Goal: Task Accomplishment & Management: Manage account settings

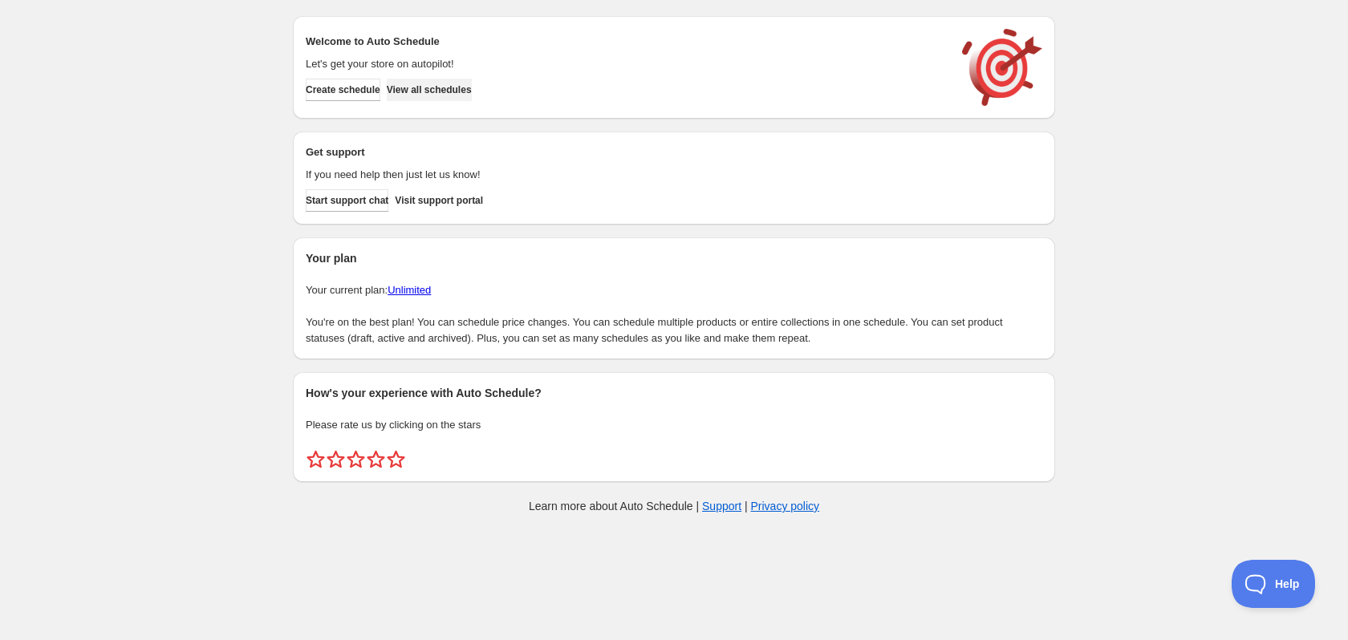
click at [425, 88] on span "View all schedules" at bounding box center [429, 89] width 85 height 13
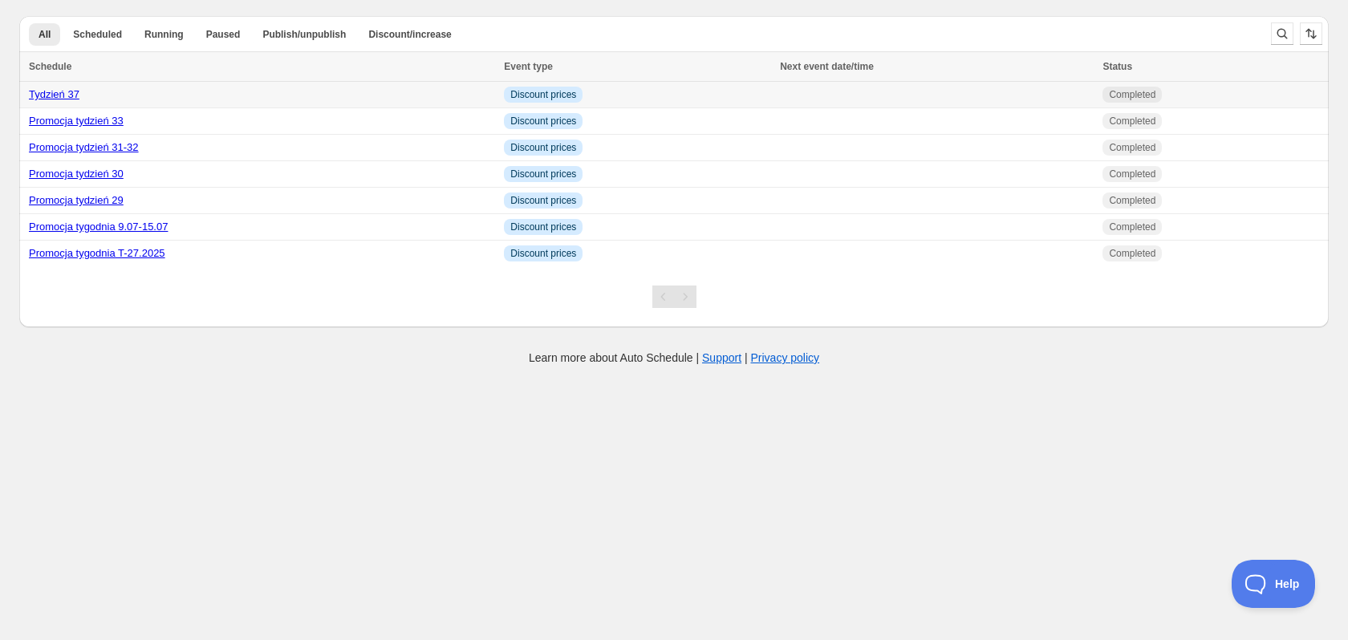
click at [63, 95] on link "Tydzień 37" at bounding box center [54, 94] width 51 height 12
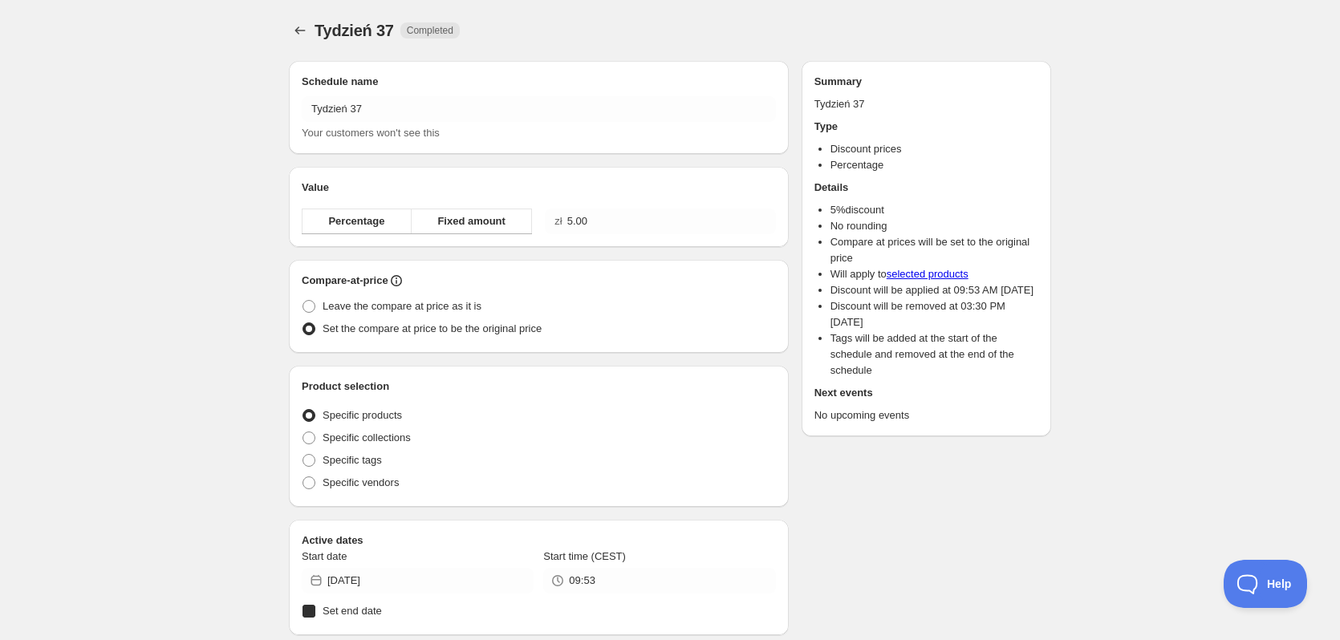
radio input "true"
checkbox input "true"
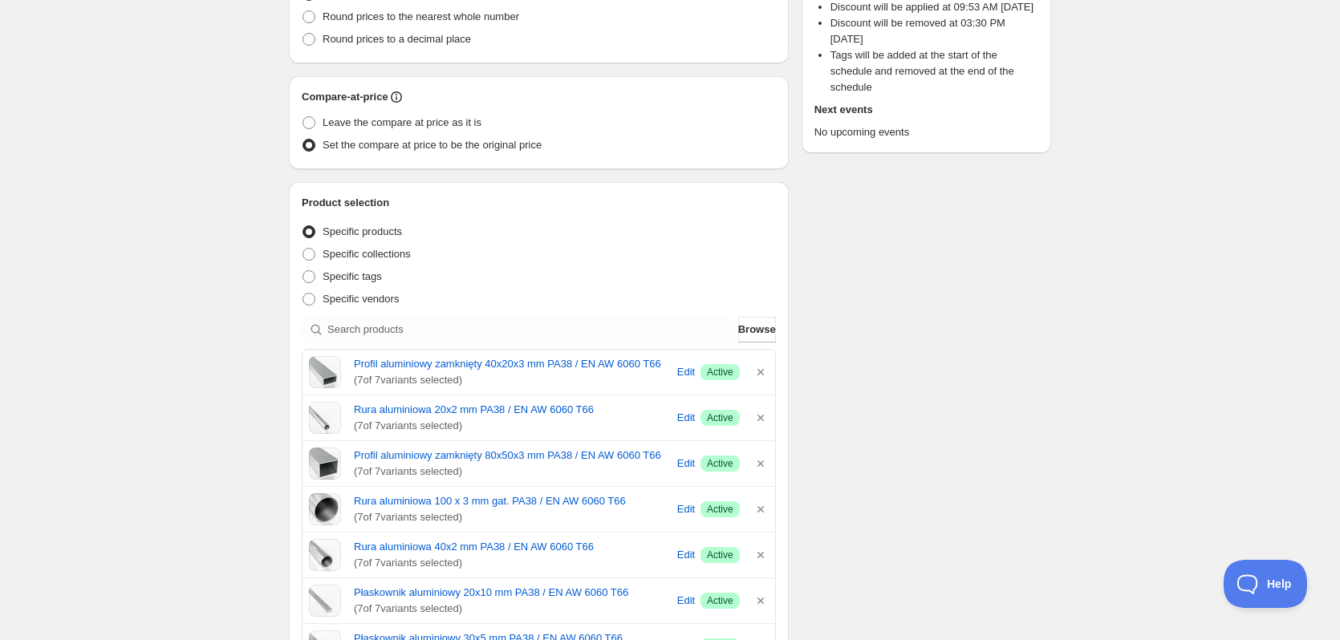
scroll to position [241, 0]
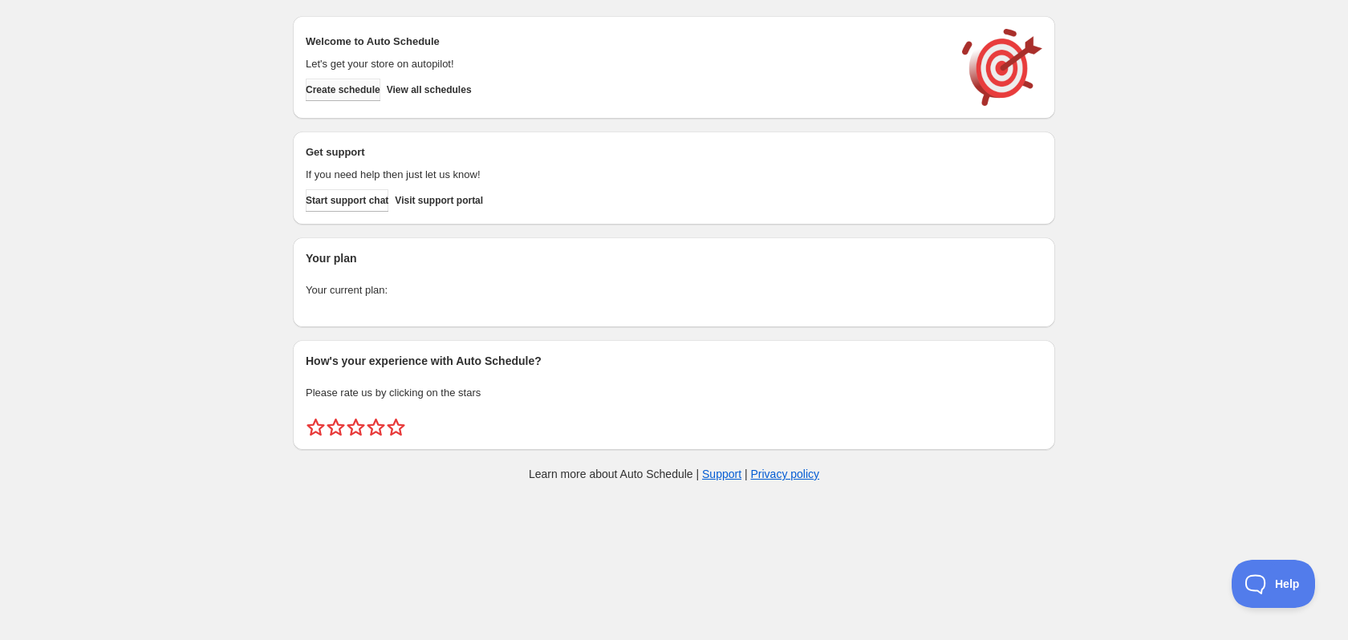
click at [363, 91] on span "Create schedule" at bounding box center [343, 89] width 75 height 13
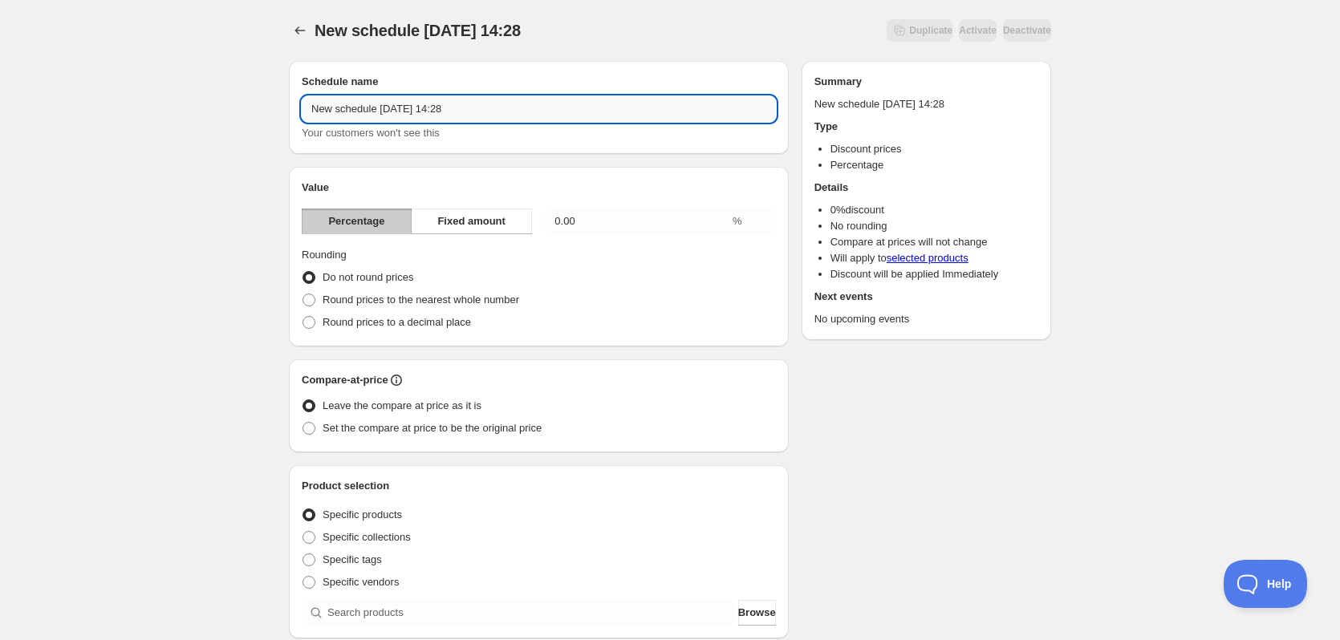
click at [488, 110] on input "New schedule Sep 30 2025 14:28" at bounding box center [539, 109] width 474 height 26
type input "Tydzień 39"
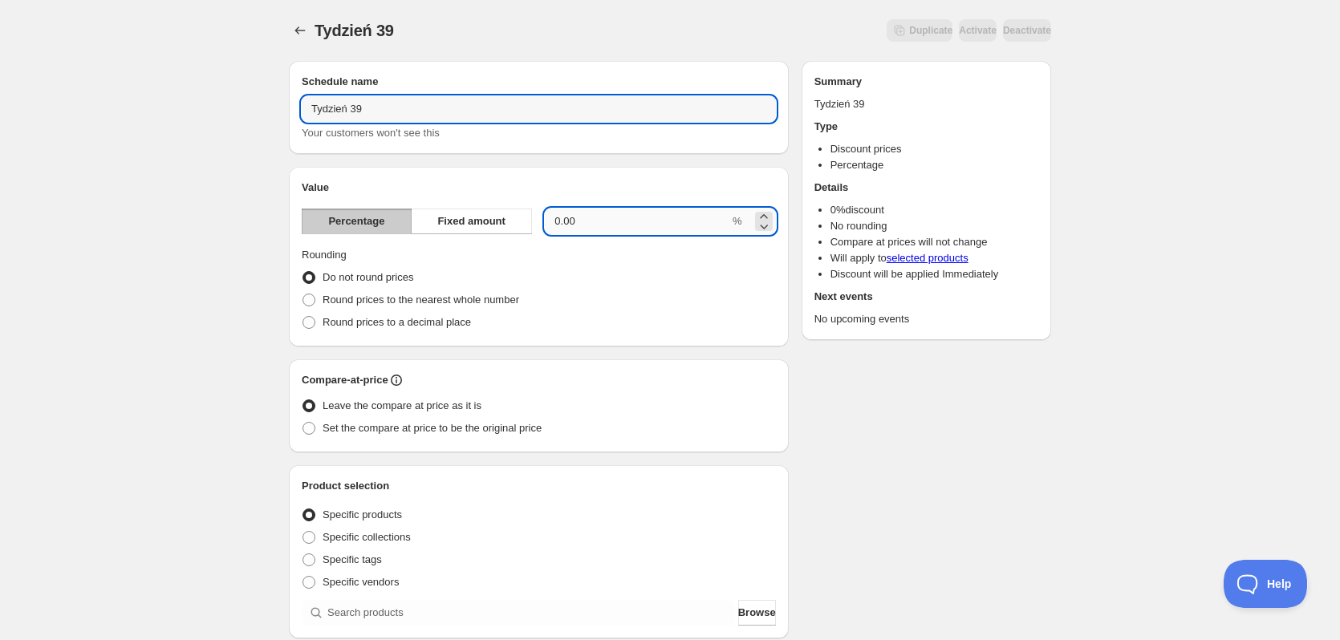
click at [639, 224] on input "0.00" at bounding box center [637, 222] width 185 height 26
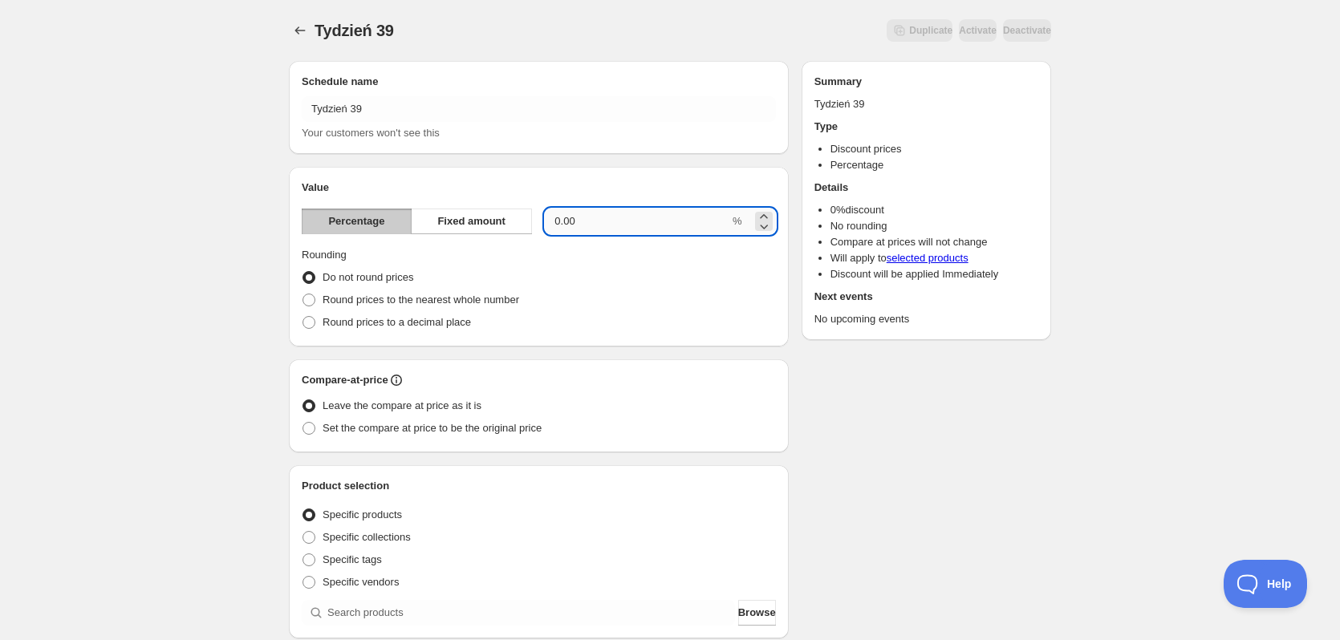
click at [639, 224] on input "0.00" at bounding box center [637, 222] width 185 height 26
type input "4"
click at [121, 228] on div "Tydzień 39. This page is ready Tydzień 39 Duplicate Activate Deactivate More ac…" at bounding box center [670, 593] width 1340 height 1187
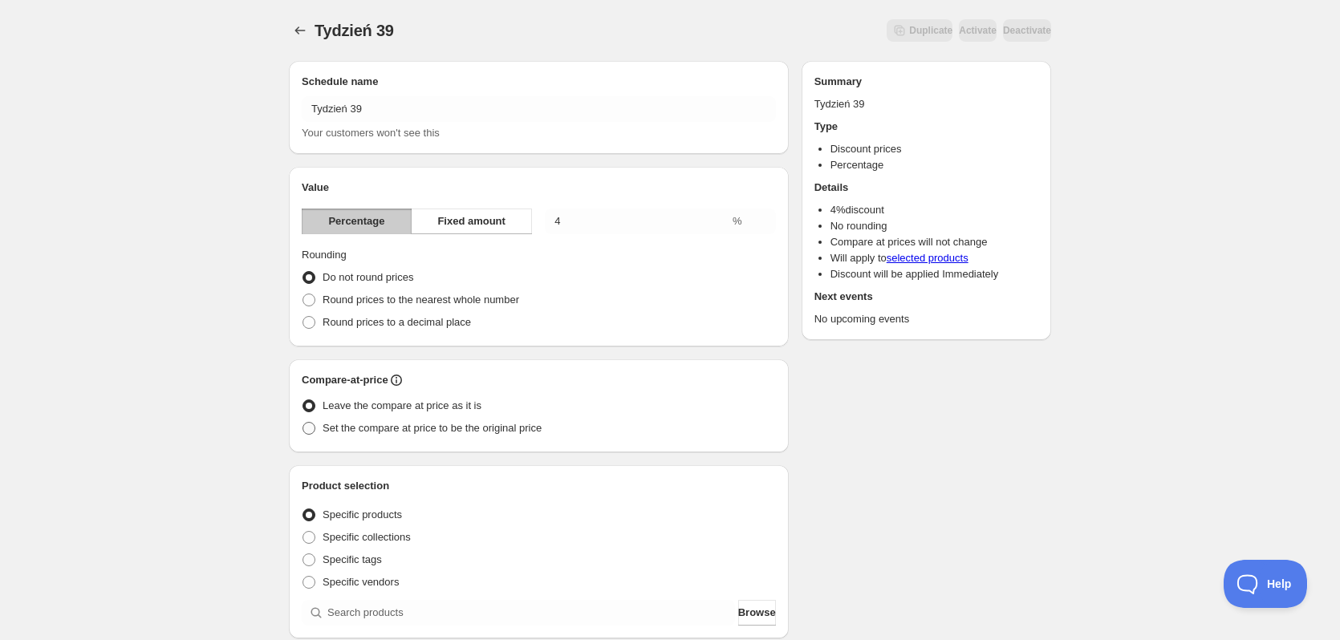
click at [362, 425] on span "Set the compare at price to be the original price" at bounding box center [432, 428] width 219 height 12
click at [303, 423] on input "Set the compare at price to be the original price" at bounding box center [302, 422] width 1 height 1
radio input "true"
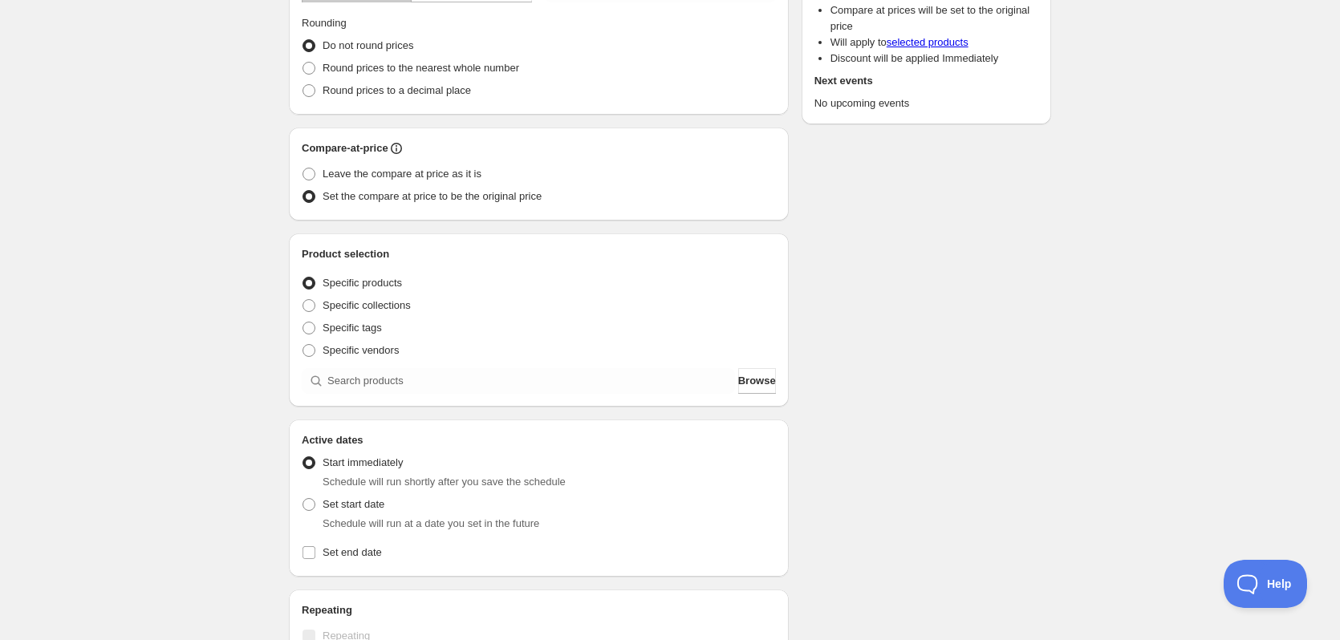
scroll to position [241, 0]
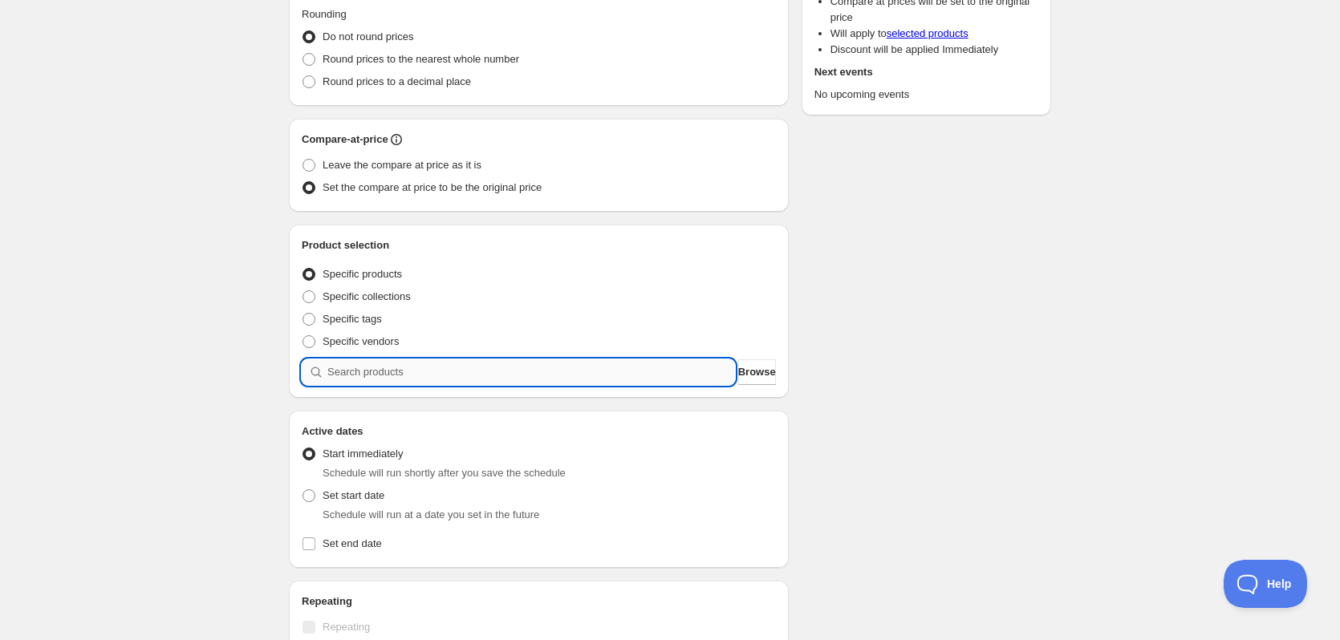
click at [359, 368] on input "search" at bounding box center [531, 372] width 408 height 26
type input "p"
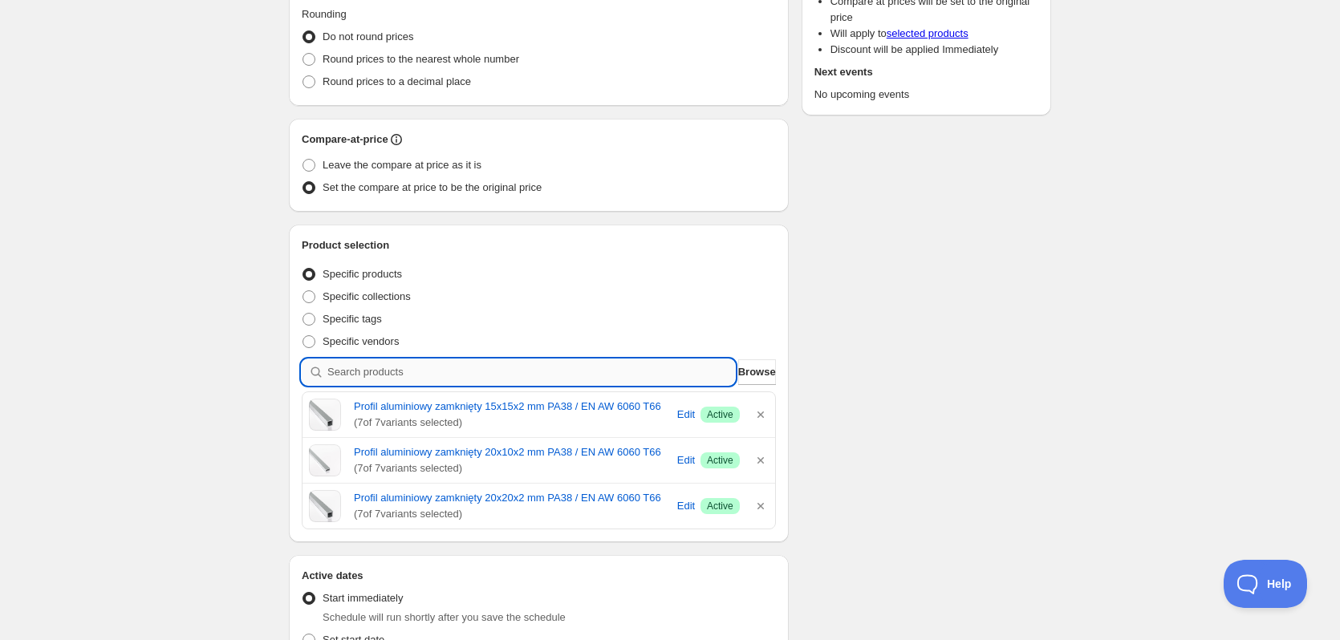
click at [646, 371] on input "search" at bounding box center [531, 372] width 408 height 26
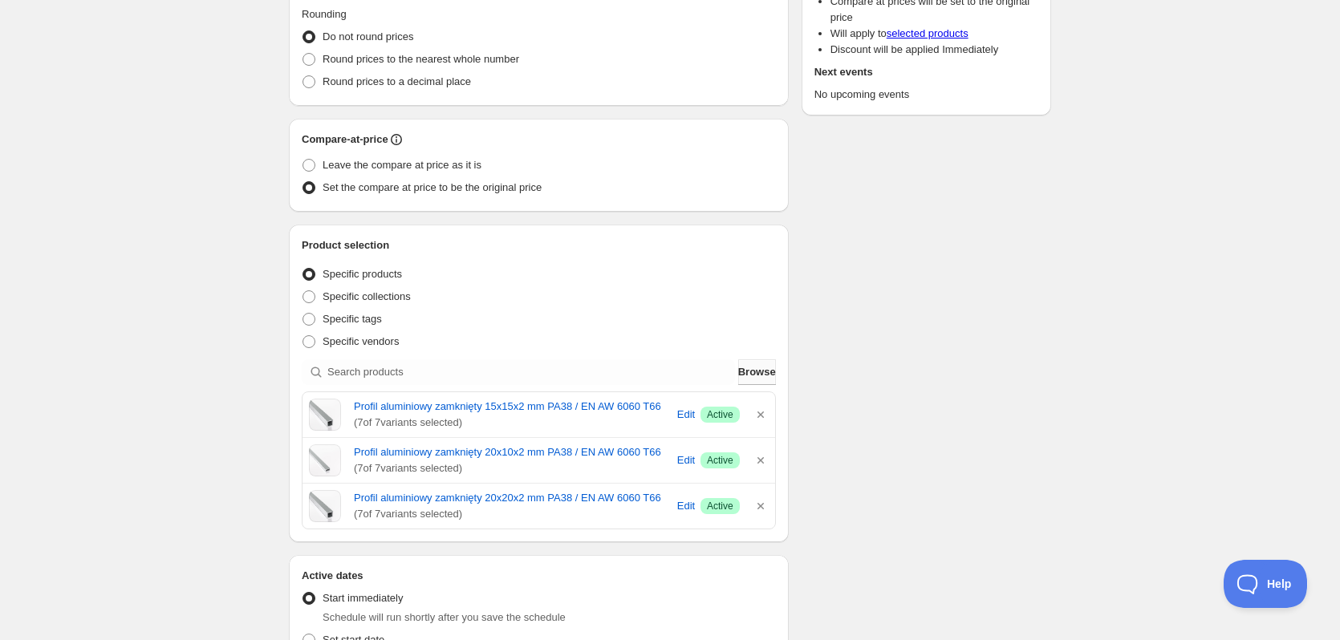
click at [738, 372] on button "Browse" at bounding box center [757, 372] width 38 height 26
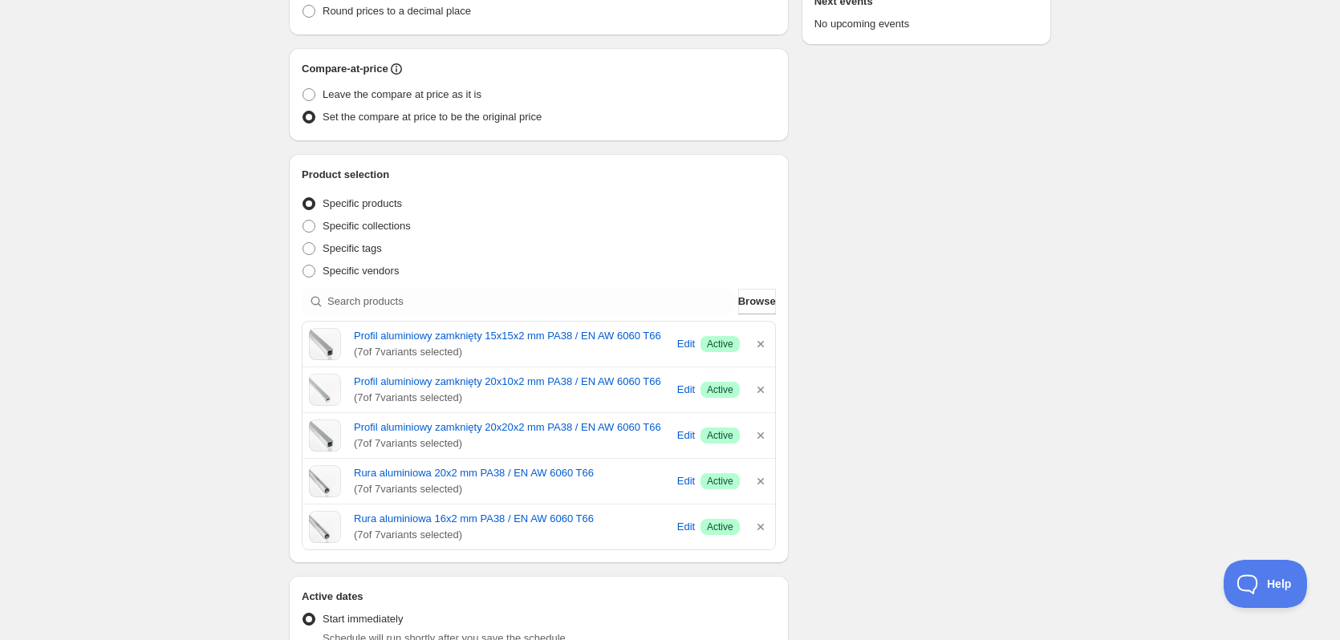
scroll to position [401, 0]
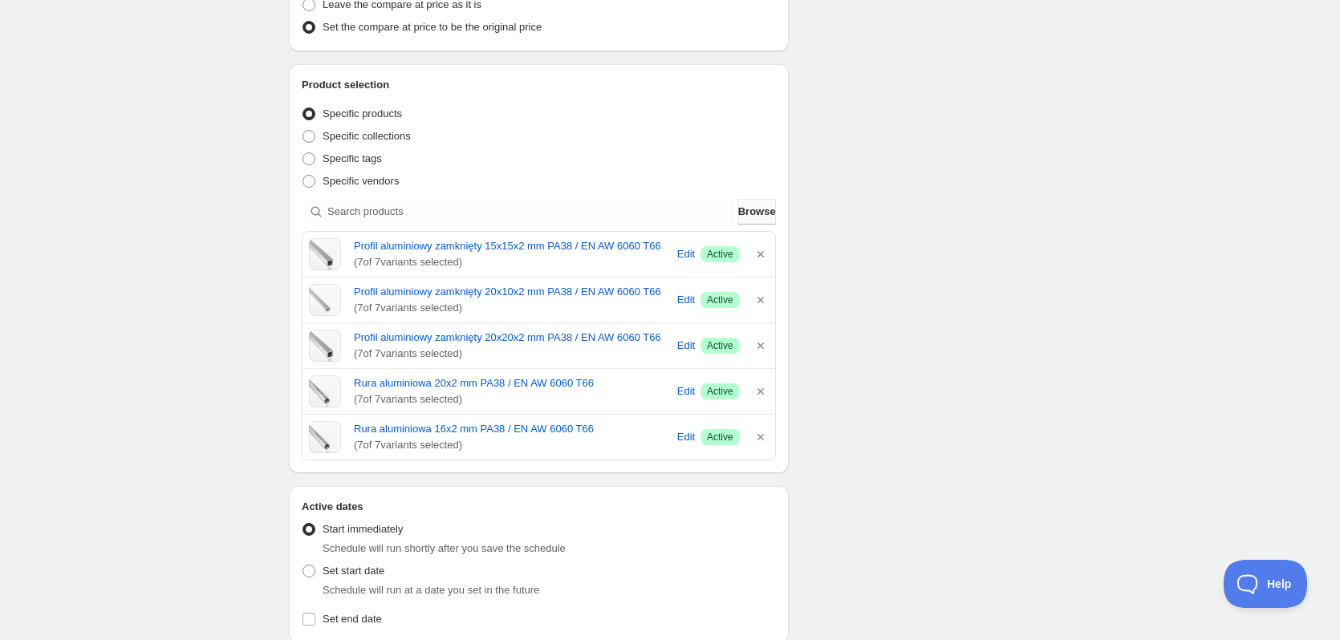
click at [742, 216] on span "Browse" at bounding box center [757, 212] width 38 height 16
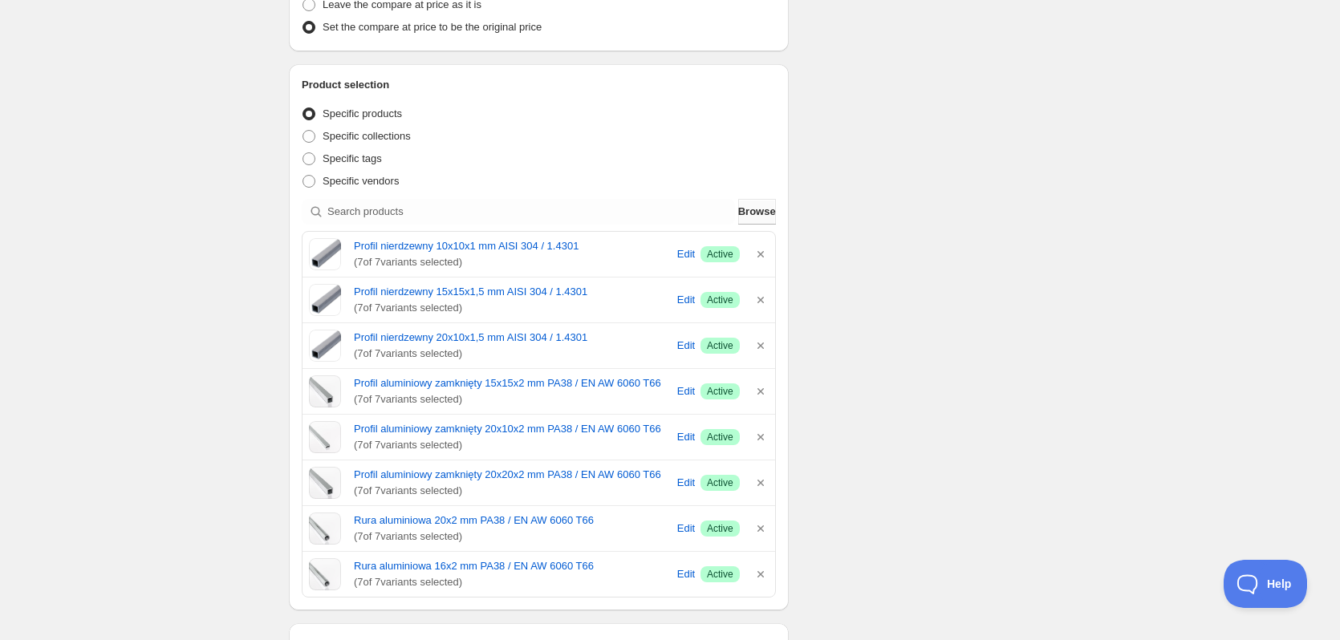
click at [738, 209] on span "Browse" at bounding box center [757, 212] width 38 height 16
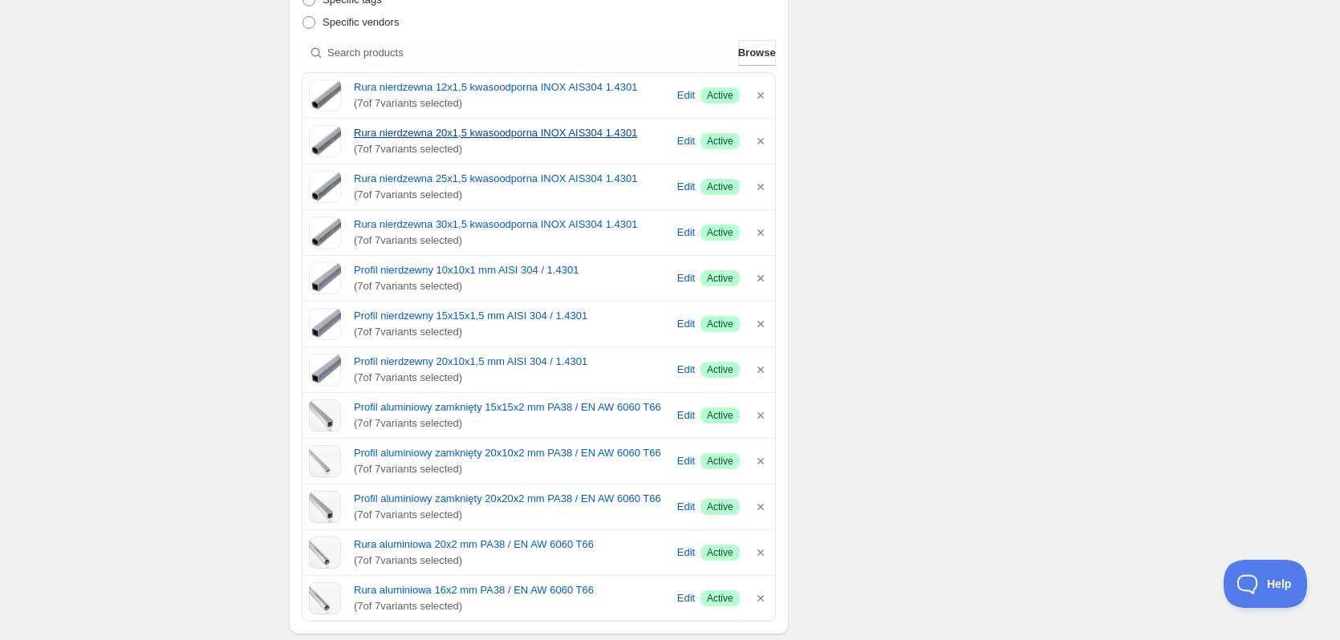
scroll to position [562, 0]
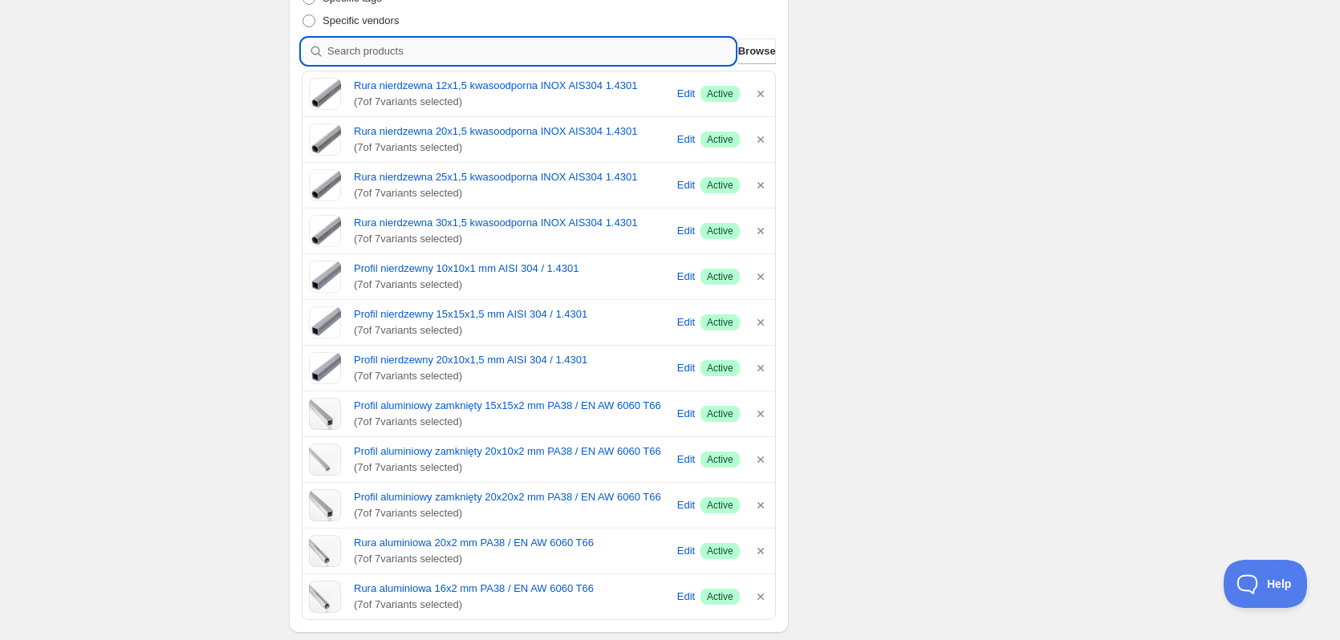
click at [643, 50] on input "search" at bounding box center [531, 52] width 408 height 26
click at [765, 47] on button "Browse" at bounding box center [757, 52] width 38 height 26
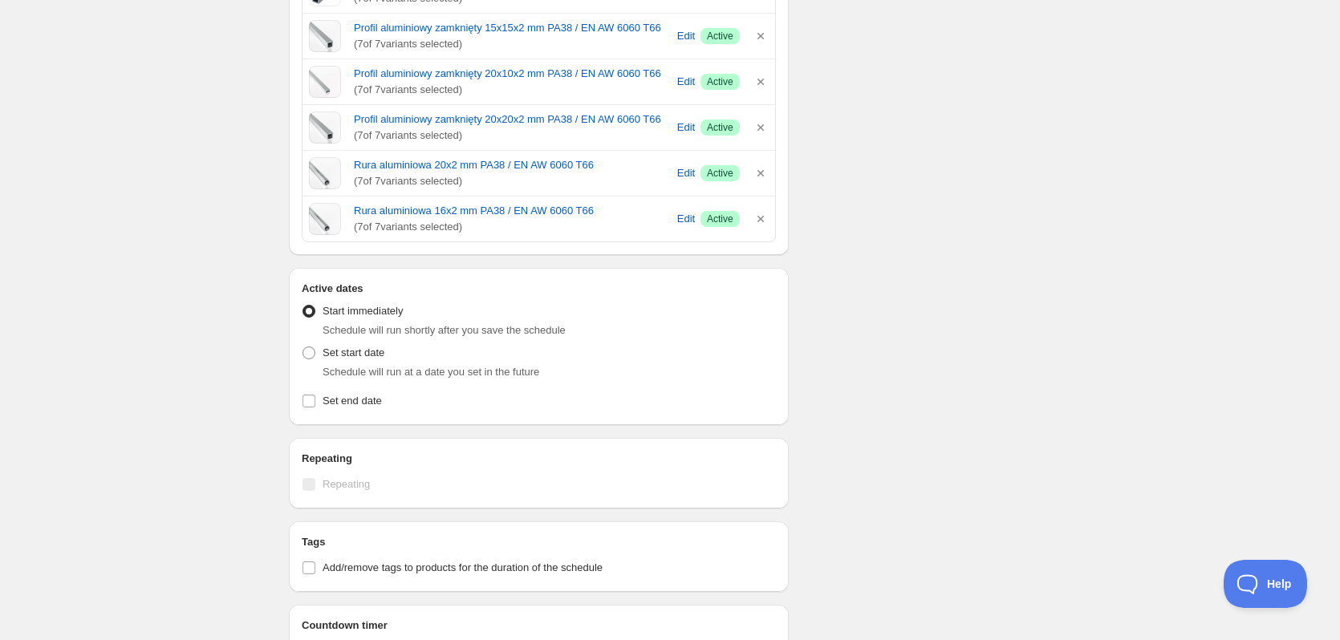
scroll to position [1043, 0]
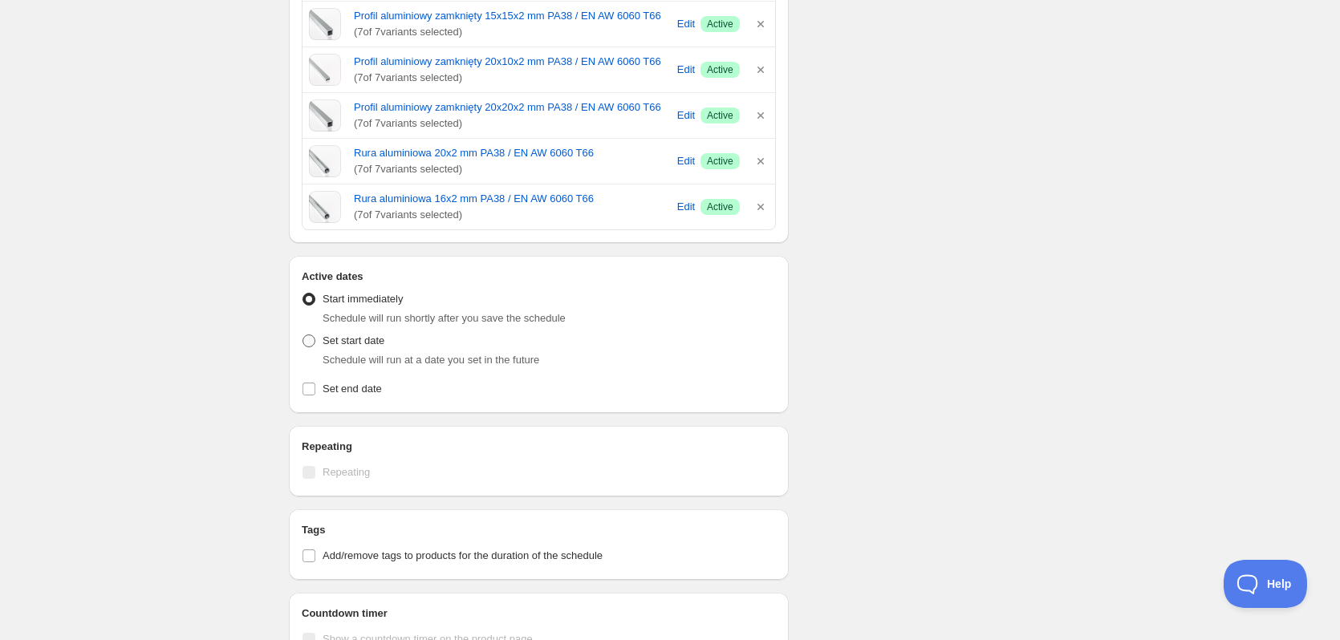
click at [329, 341] on span "Set start date" at bounding box center [354, 341] width 62 height 12
click at [303, 335] on input "Set start date" at bounding box center [302, 335] width 1 height 1
radio input "true"
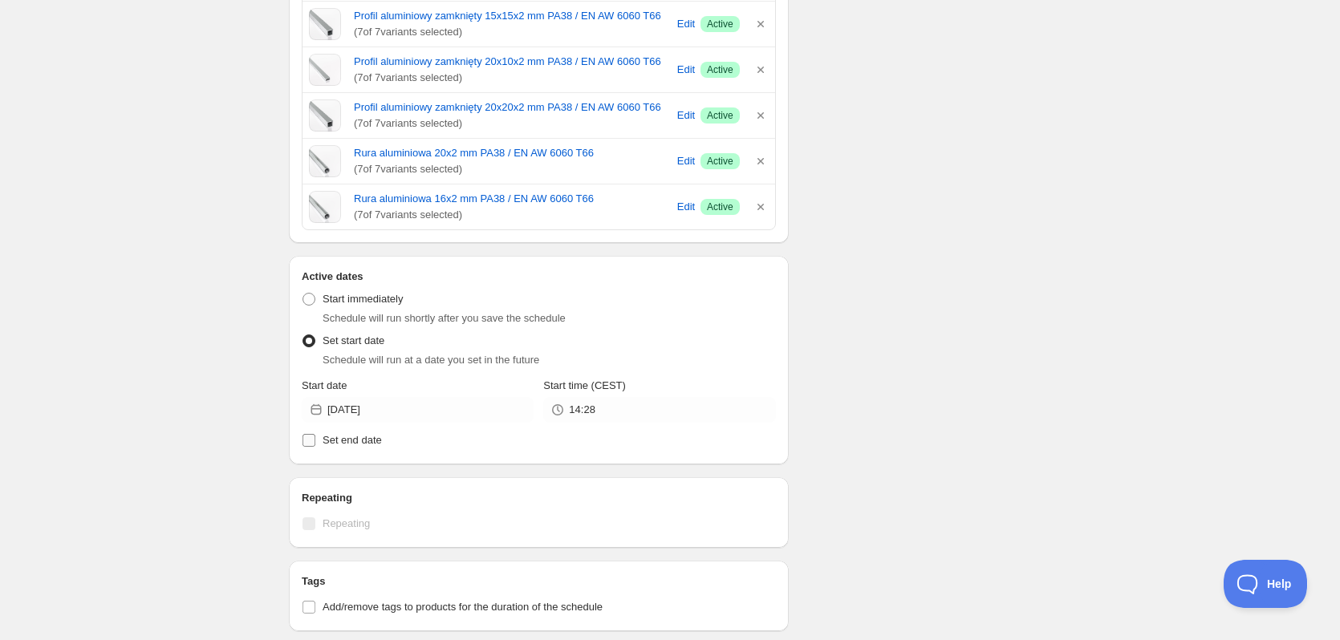
click at [360, 445] on span "Set end date" at bounding box center [352, 440] width 59 height 12
click at [315, 445] on input "Set end date" at bounding box center [308, 440] width 13 height 13
checkbox input "true"
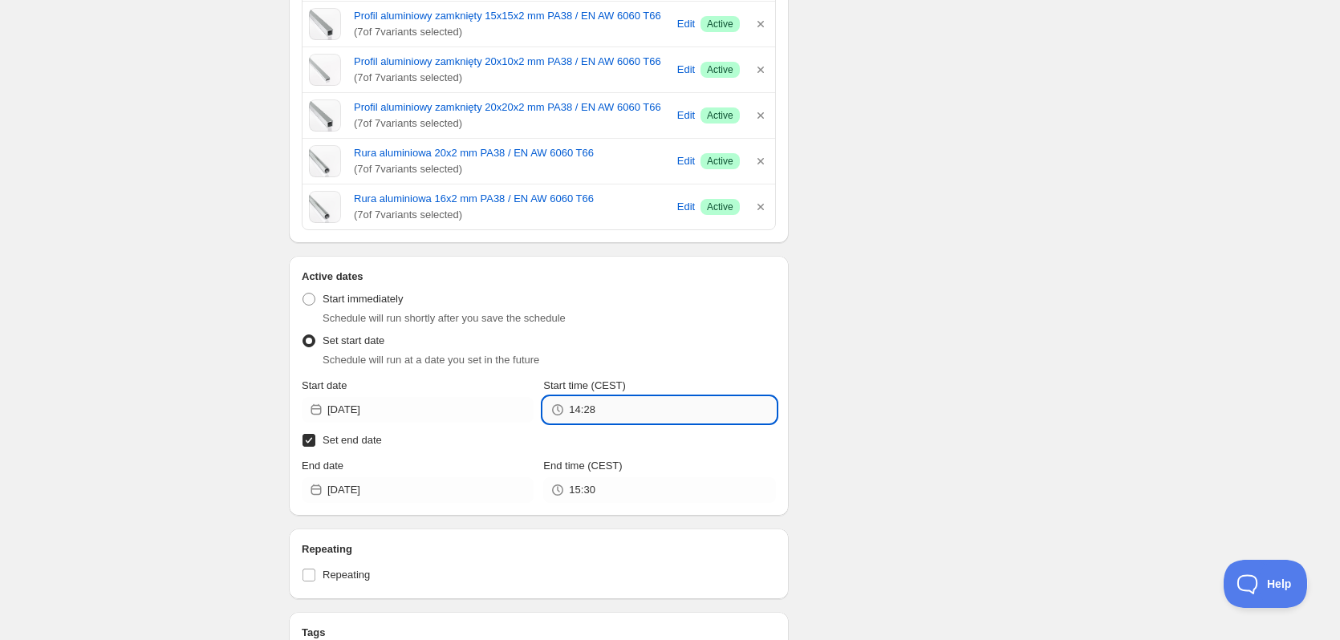
click at [625, 414] on input "14:28" at bounding box center [672, 410] width 206 height 26
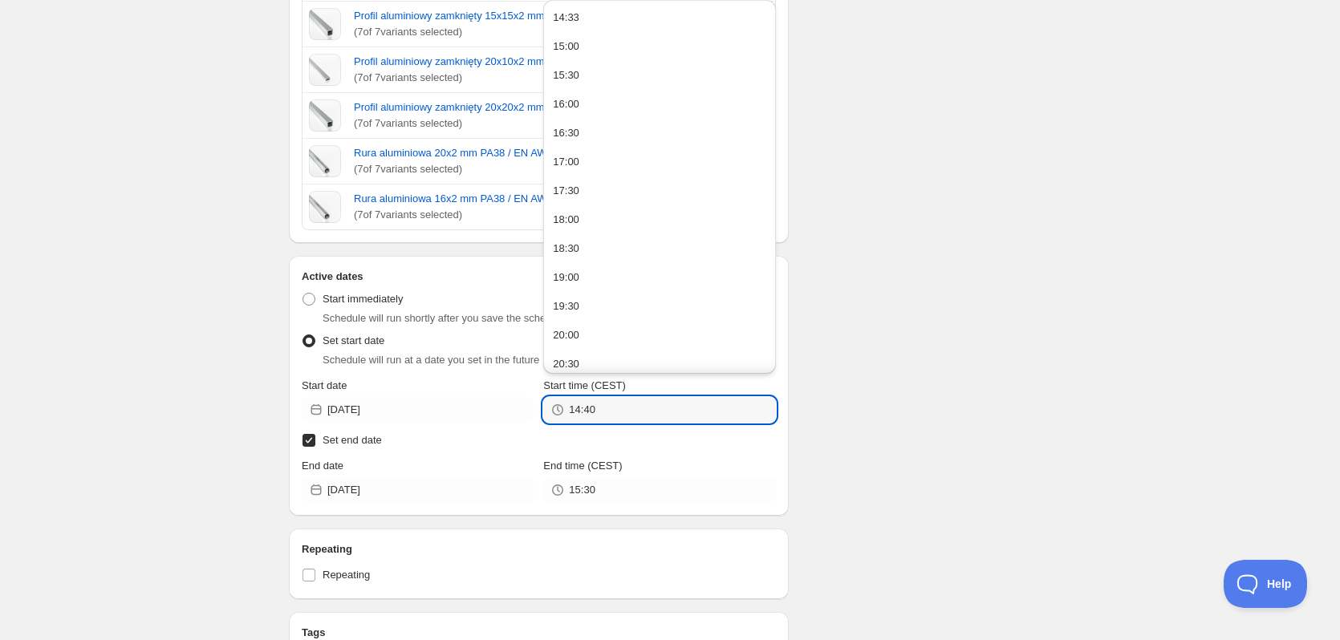
type input "14:40"
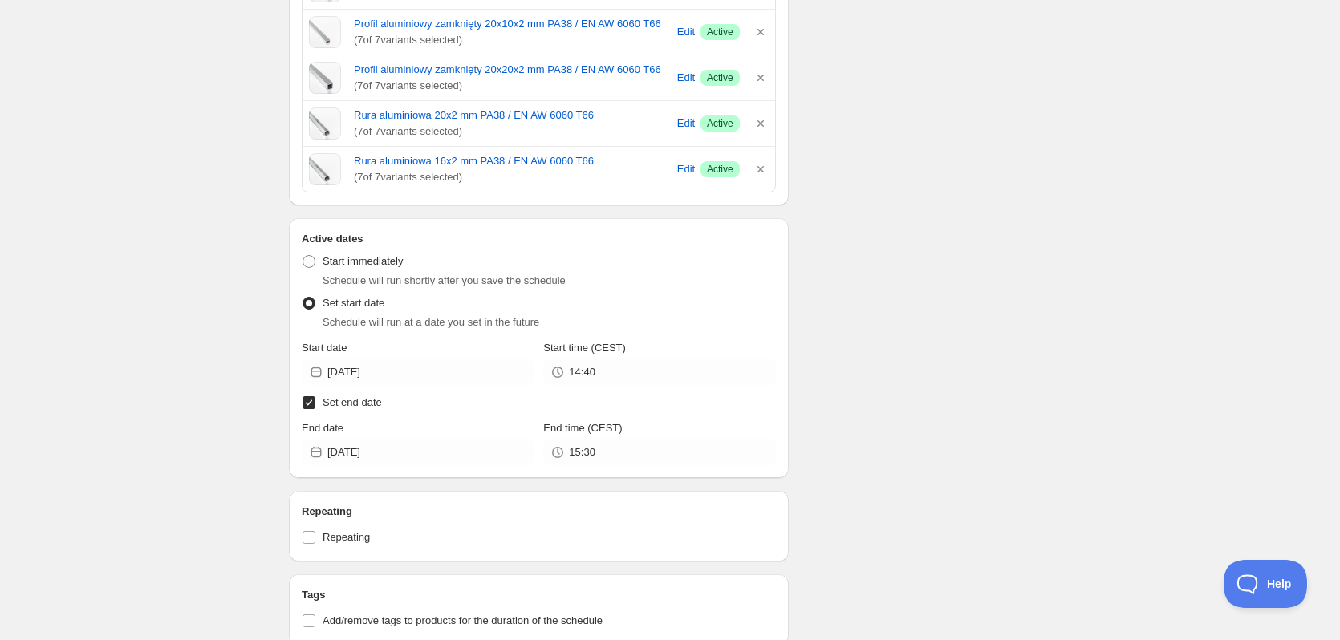
scroll to position [1123, 0]
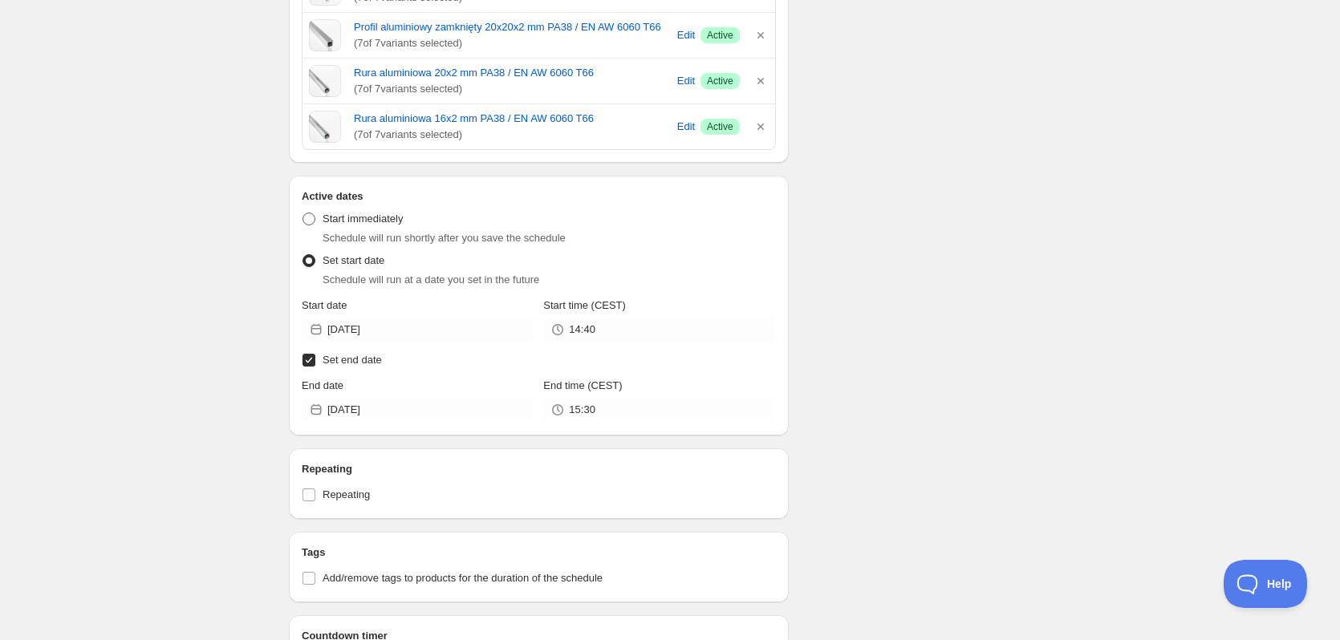
click at [314, 219] on span at bounding box center [308, 219] width 13 height 13
click at [303, 213] on input "Start immediately" at bounding box center [302, 213] width 1 height 1
radio input "true"
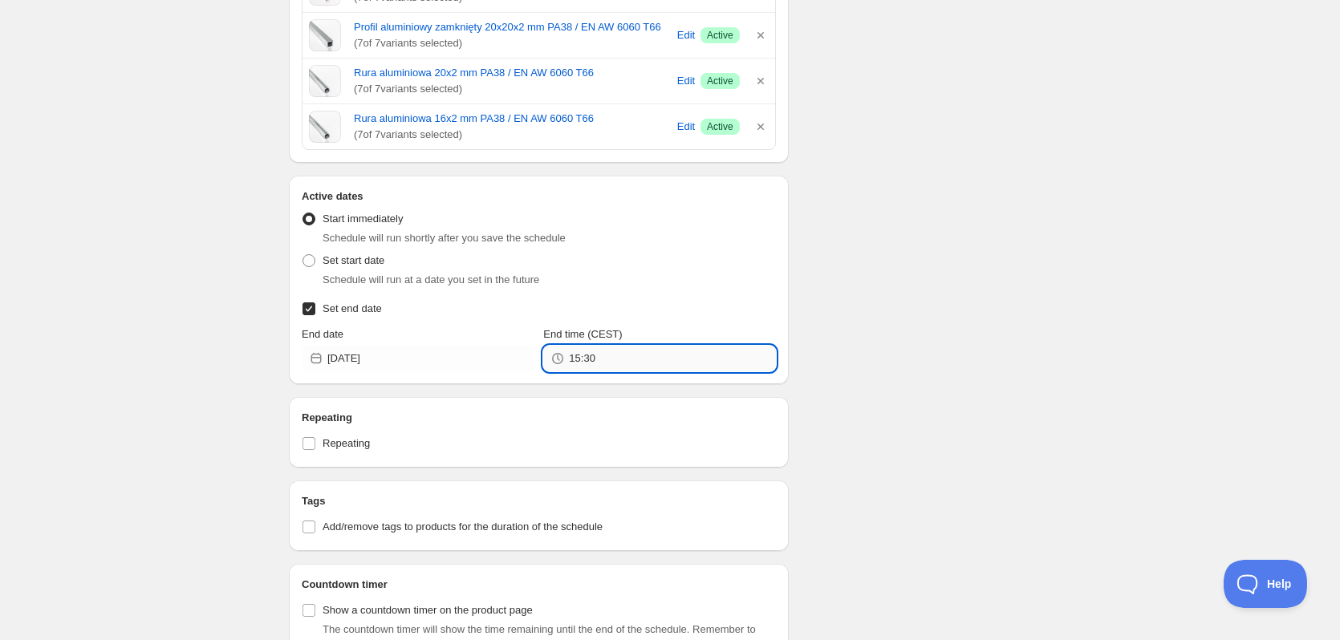
click at [627, 363] on input "15:30" at bounding box center [672, 359] width 206 height 26
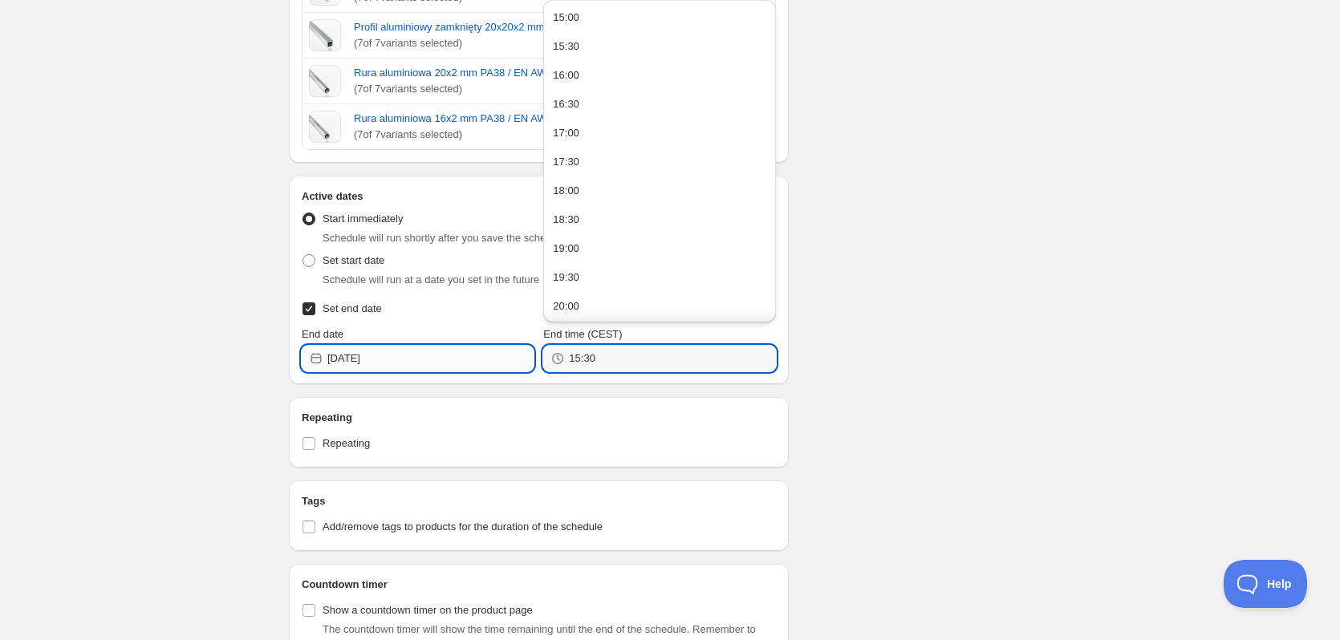
click at [400, 357] on input "[DATE]" at bounding box center [430, 359] width 206 height 26
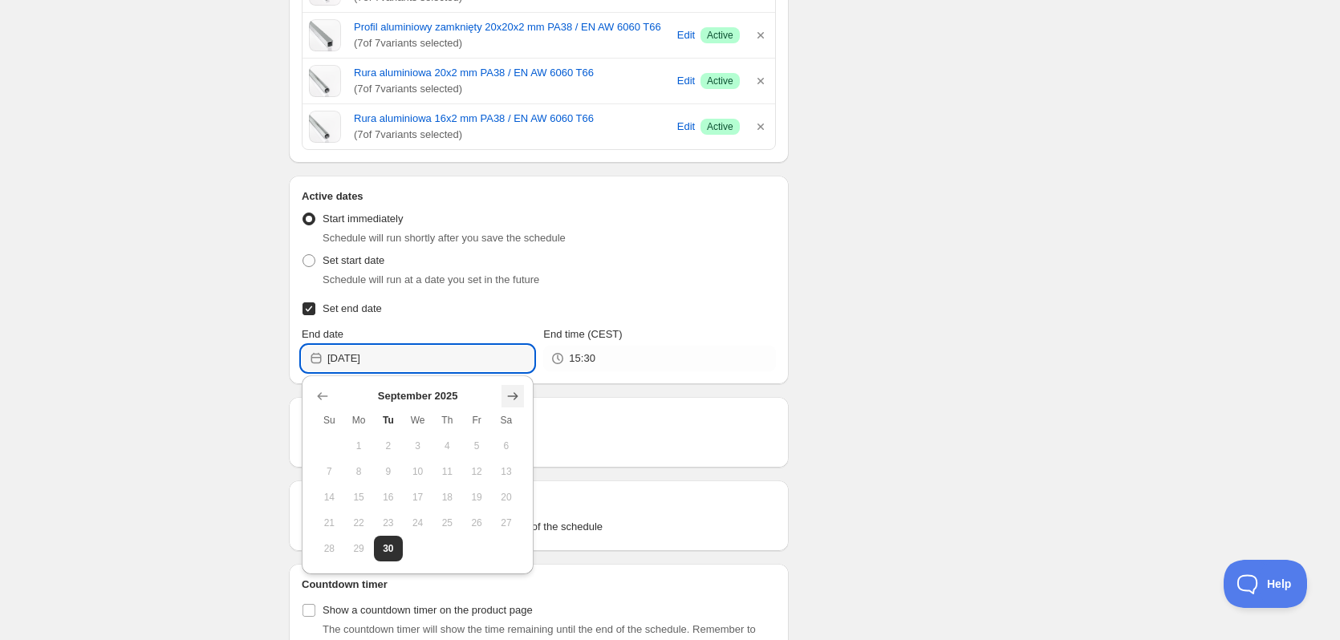
click at [511, 390] on icon "Show next month, October 2025" at bounding box center [513, 396] width 16 height 16
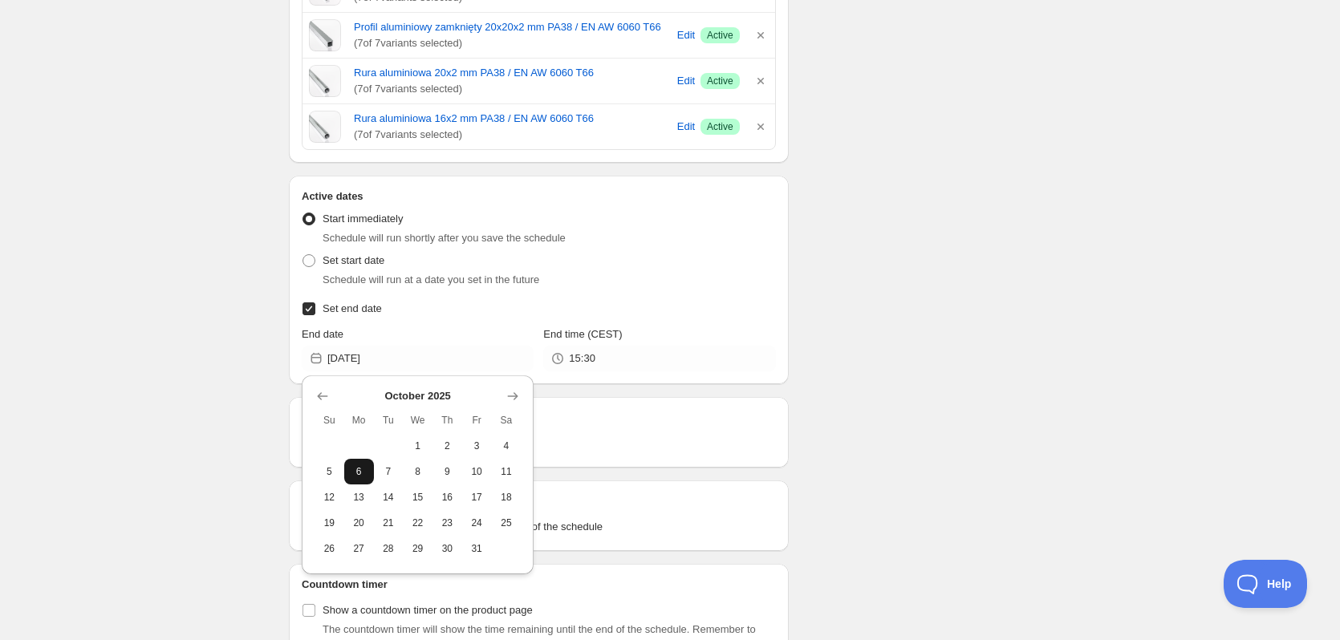
click at [359, 465] on button "6" at bounding box center [359, 472] width 30 height 26
type input "[DATE]"
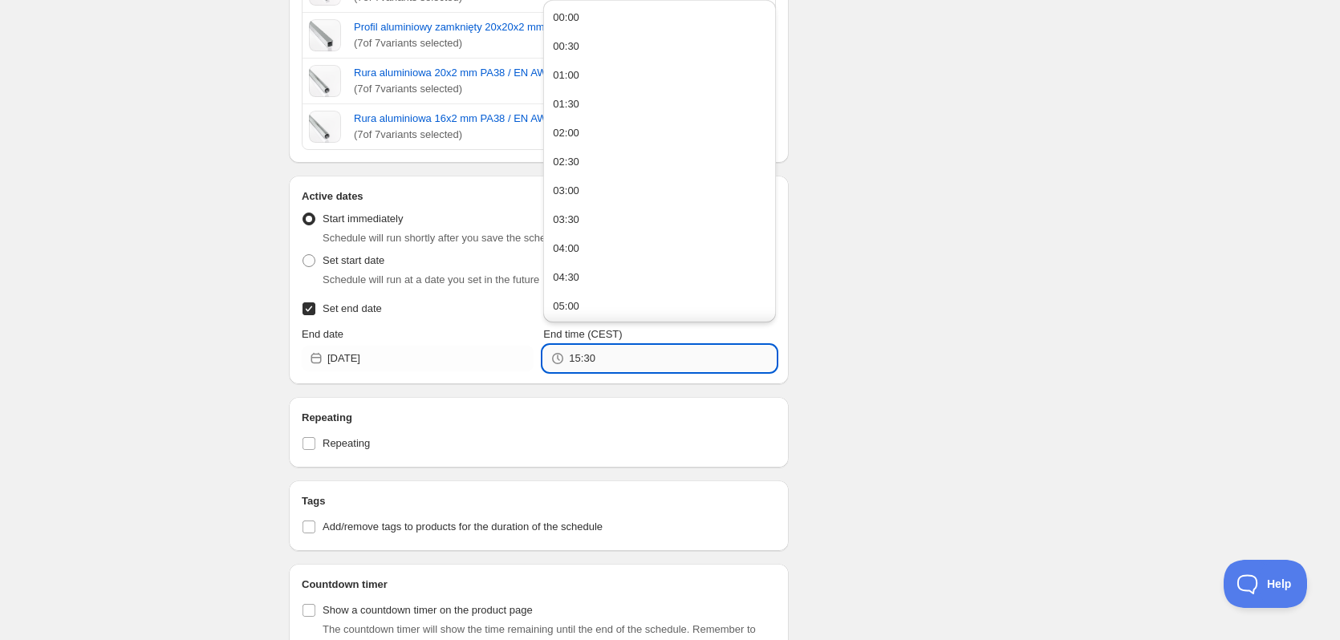
click at [590, 358] on input "15:30" at bounding box center [672, 359] width 206 height 26
click at [582, 358] on input "15:30" at bounding box center [672, 359] width 206 height 26
type input "12:00"
click at [352, 528] on span "Add/remove tags to products for the duration of the schedule" at bounding box center [463, 527] width 280 height 12
click at [315, 528] on input "Add/remove tags to products for the duration of the schedule" at bounding box center [308, 527] width 13 height 13
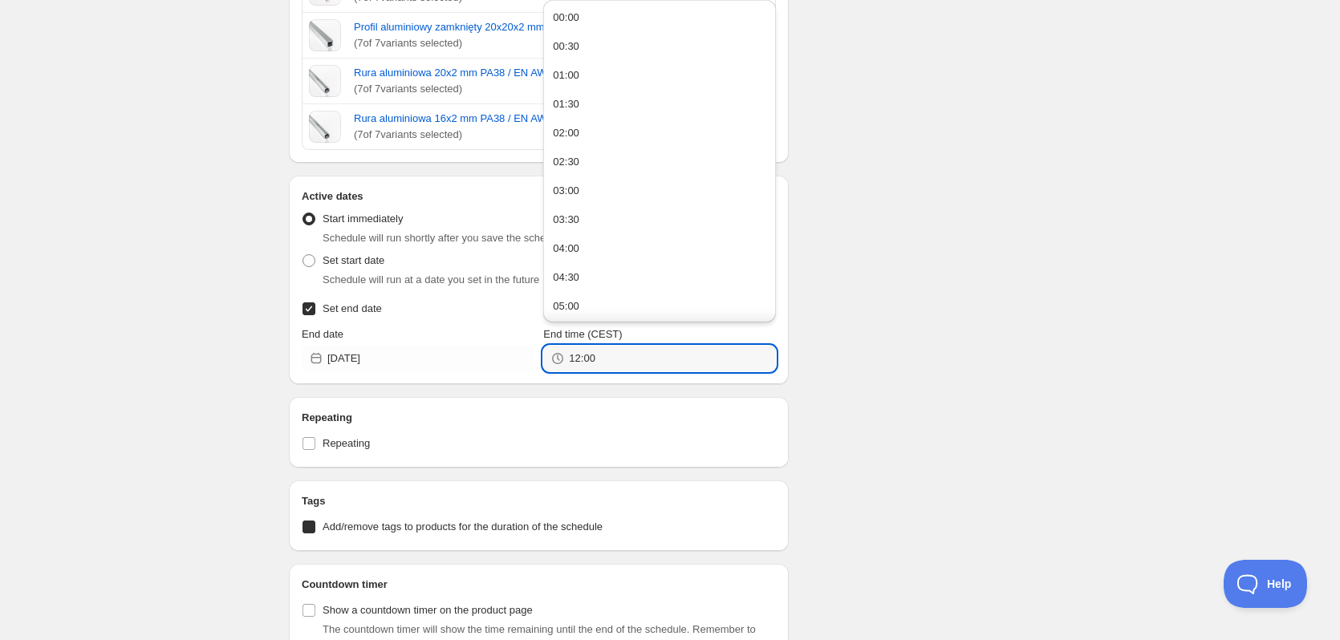
checkbox input "true"
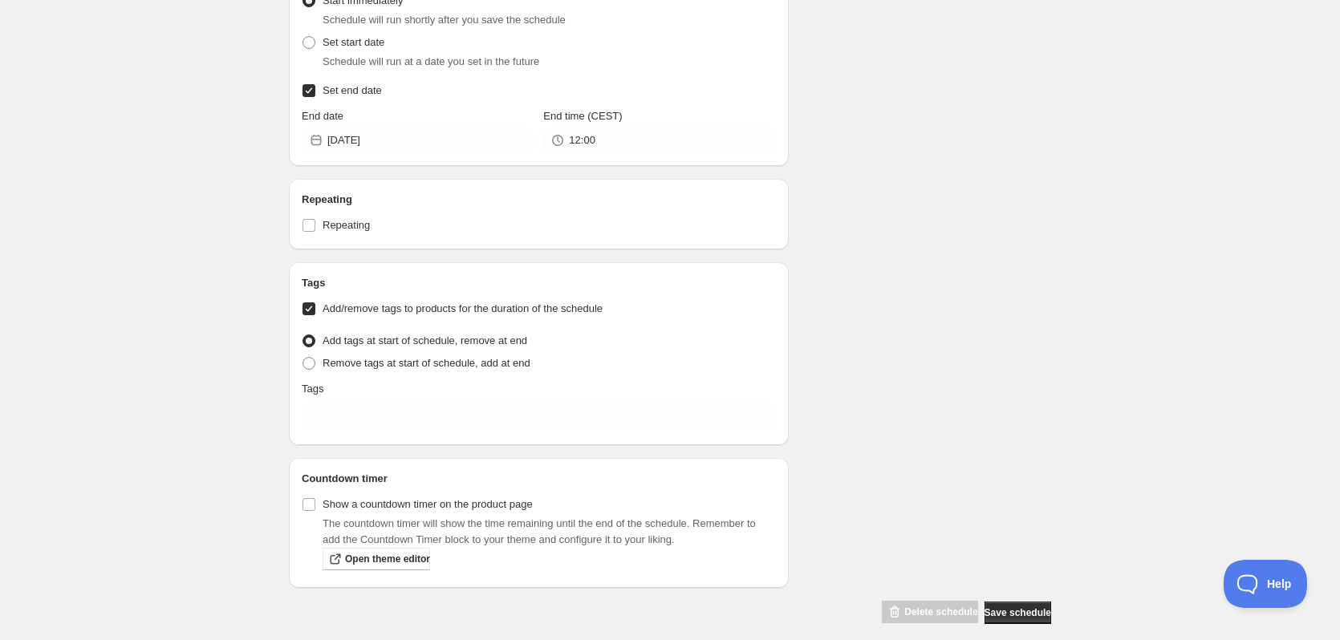
scroll to position [1357, 0]
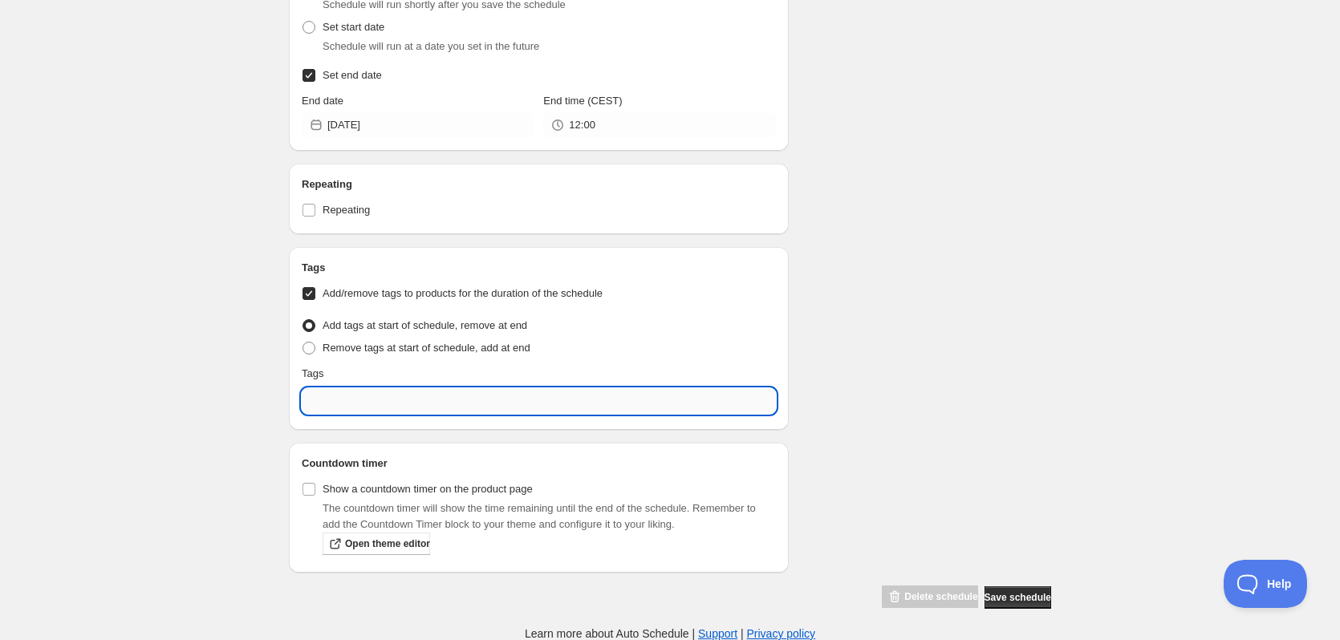
click at [374, 399] on input "text" at bounding box center [539, 401] width 474 height 26
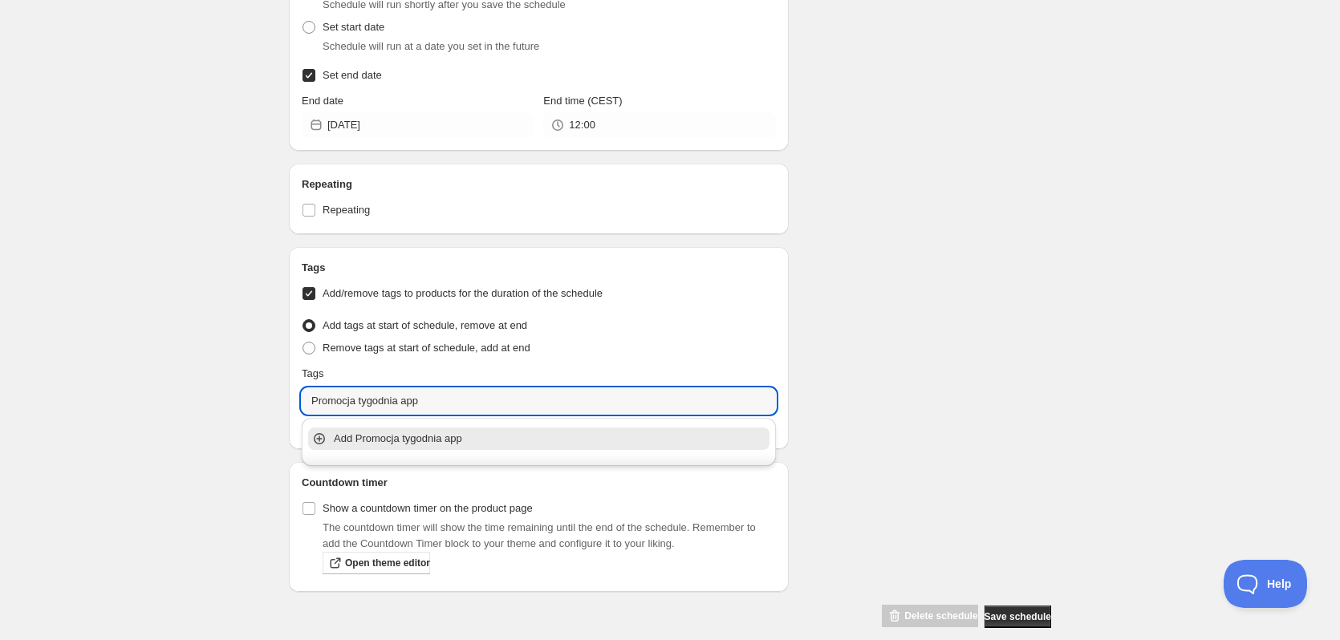
type input "Promocja tygodnia app"
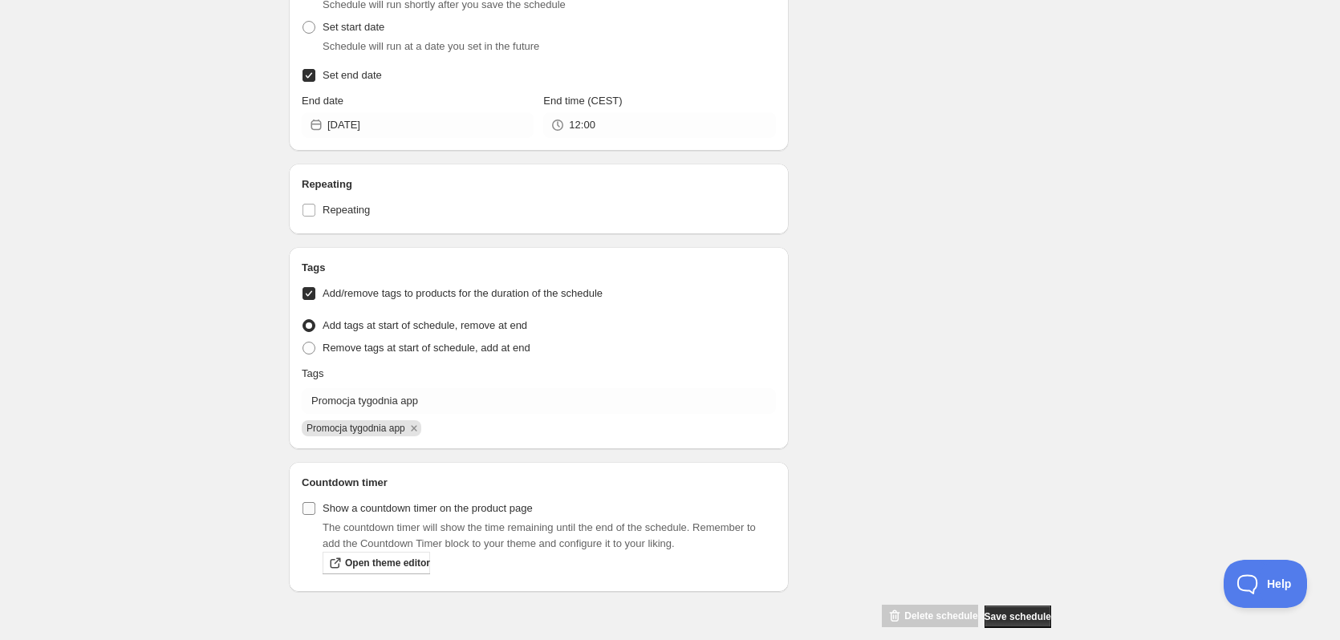
click at [338, 505] on span "Show a countdown timer on the product page" at bounding box center [428, 508] width 210 height 12
click at [315, 505] on input "Show a countdown timer on the product page" at bounding box center [308, 508] width 13 height 13
checkbox input "true"
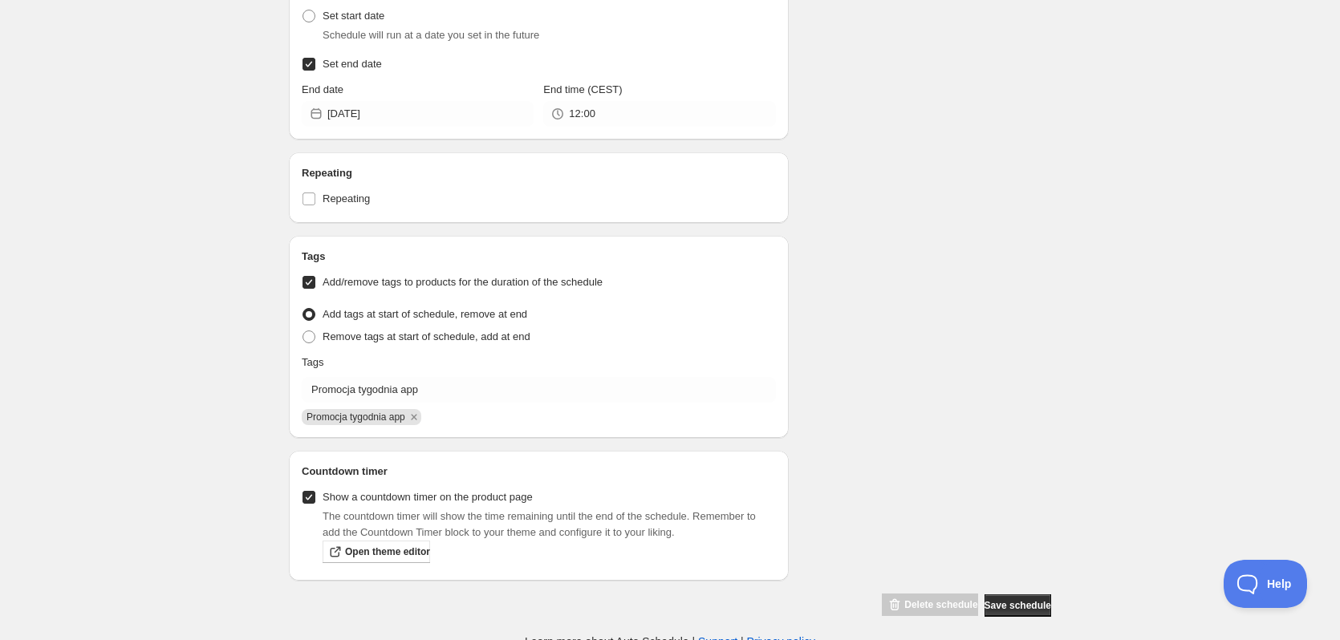
scroll to position [1376, 0]
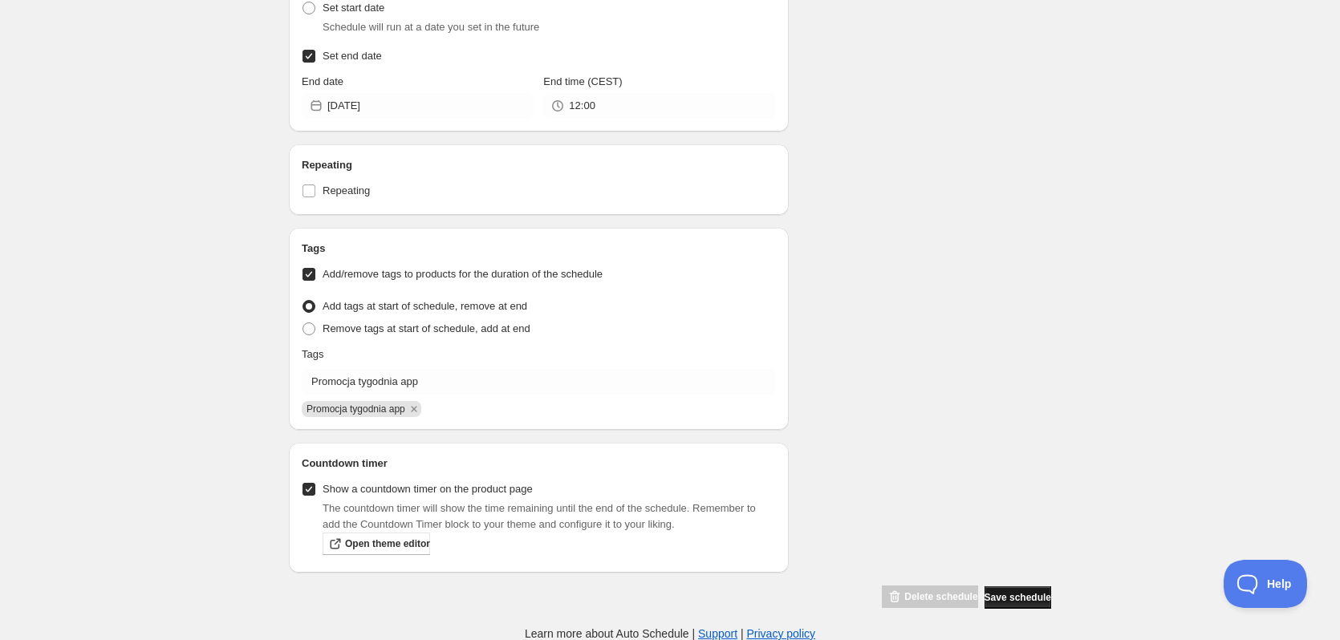
click at [1035, 594] on span "Save schedule" at bounding box center [1017, 597] width 67 height 13
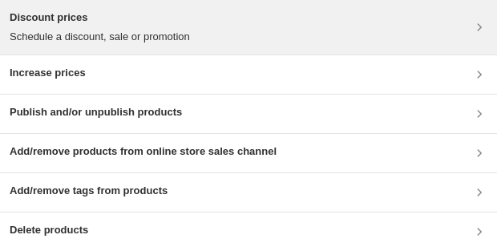
click at [144, 29] on p "Schedule a discount, sale or promotion" at bounding box center [100, 37] width 181 height 16
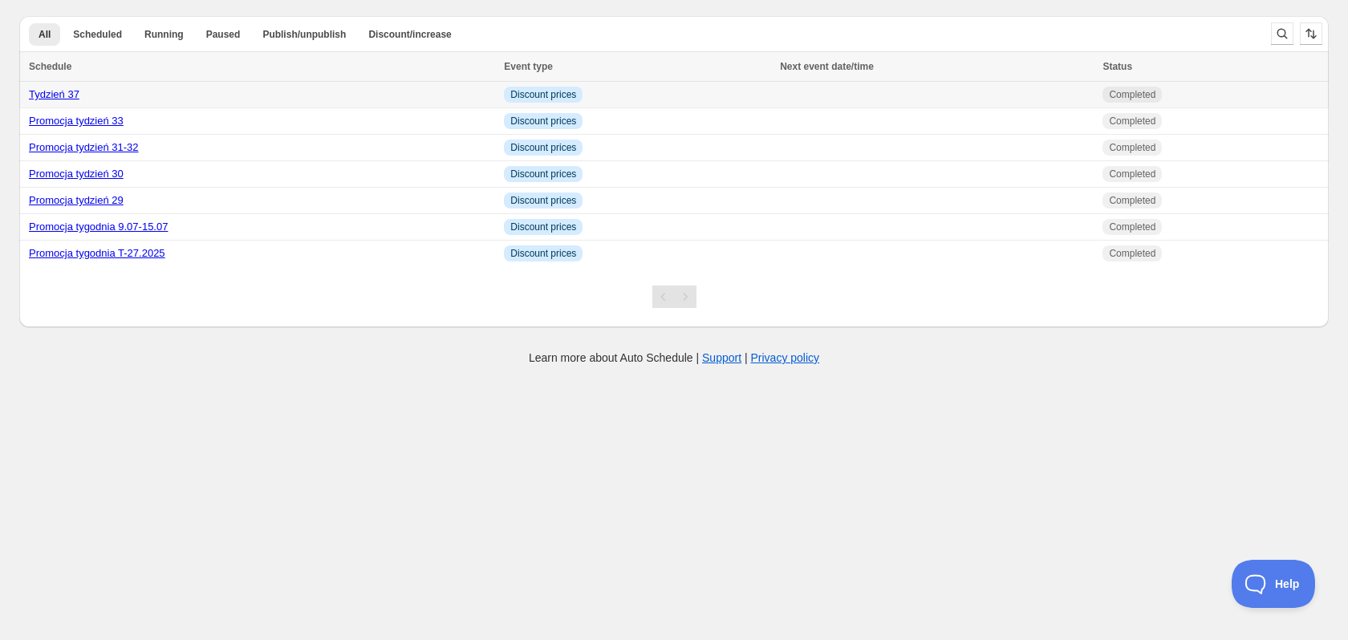
click at [52, 99] on link "Tydzień 37" at bounding box center [54, 94] width 51 height 12
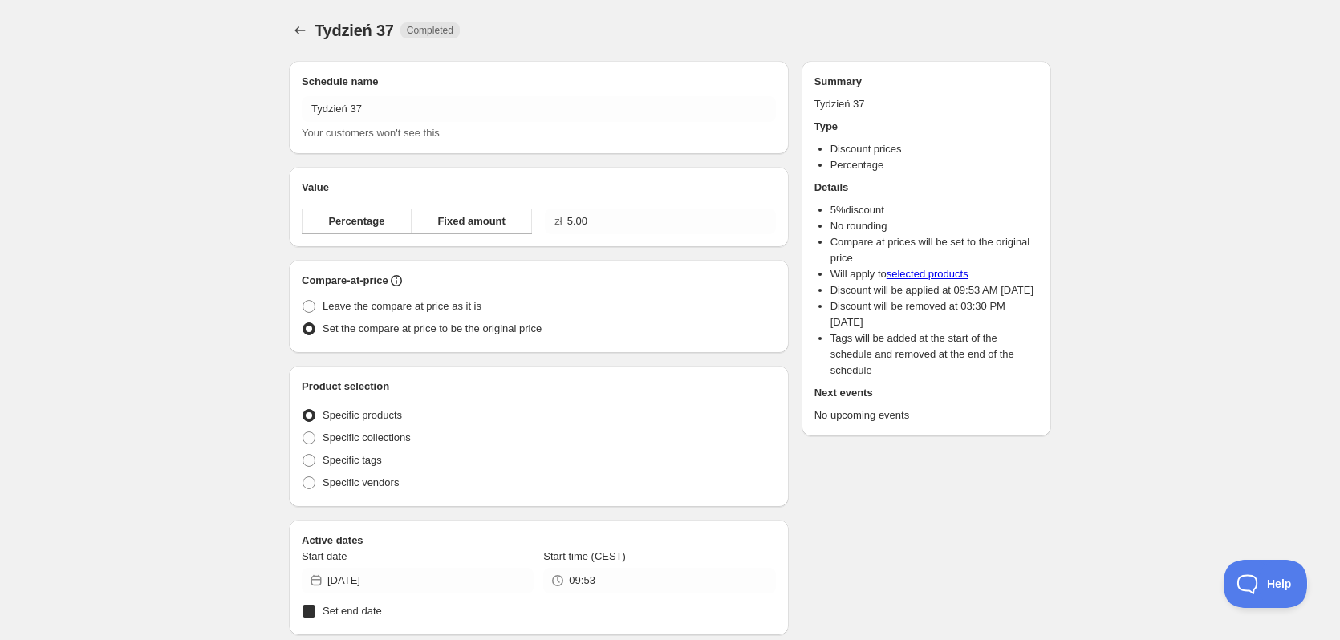
radio input "true"
checkbox input "true"
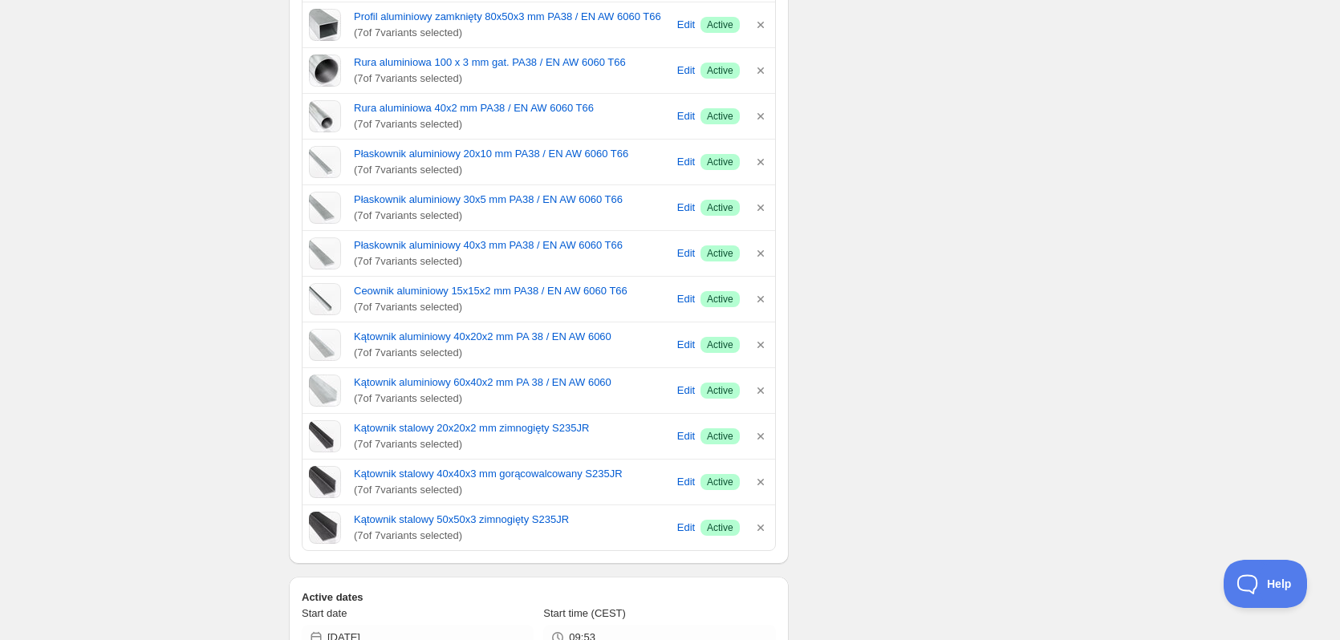
scroll to position [802, 0]
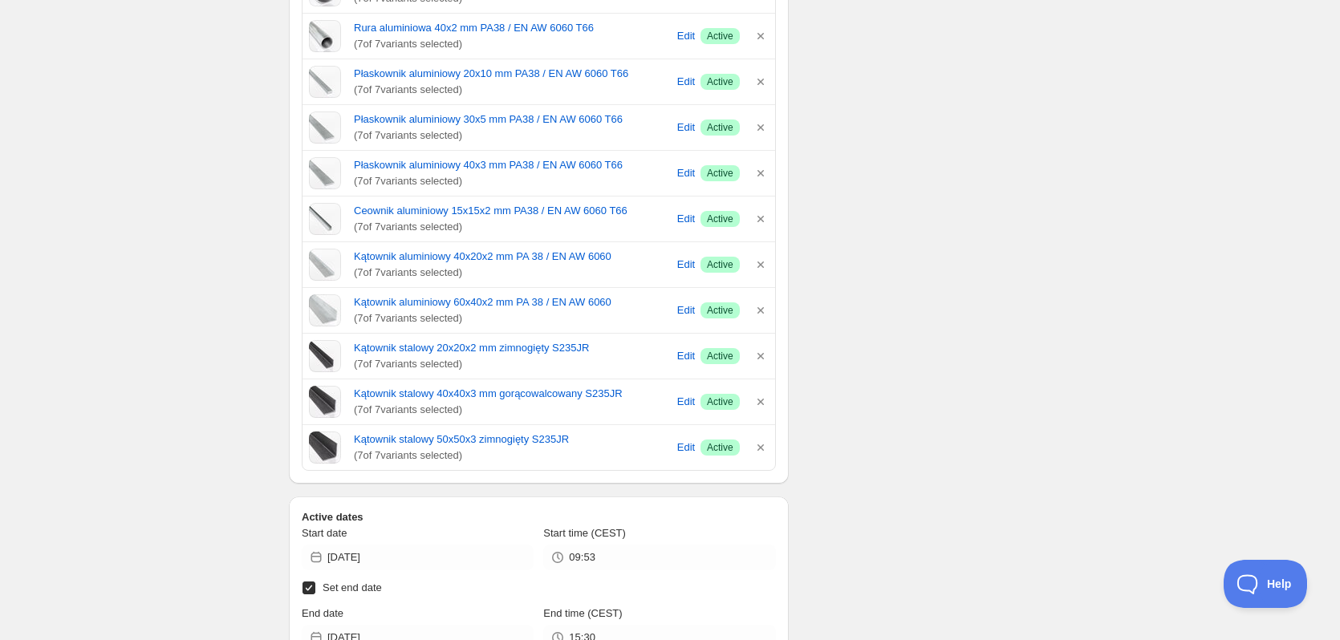
type input "16:00"
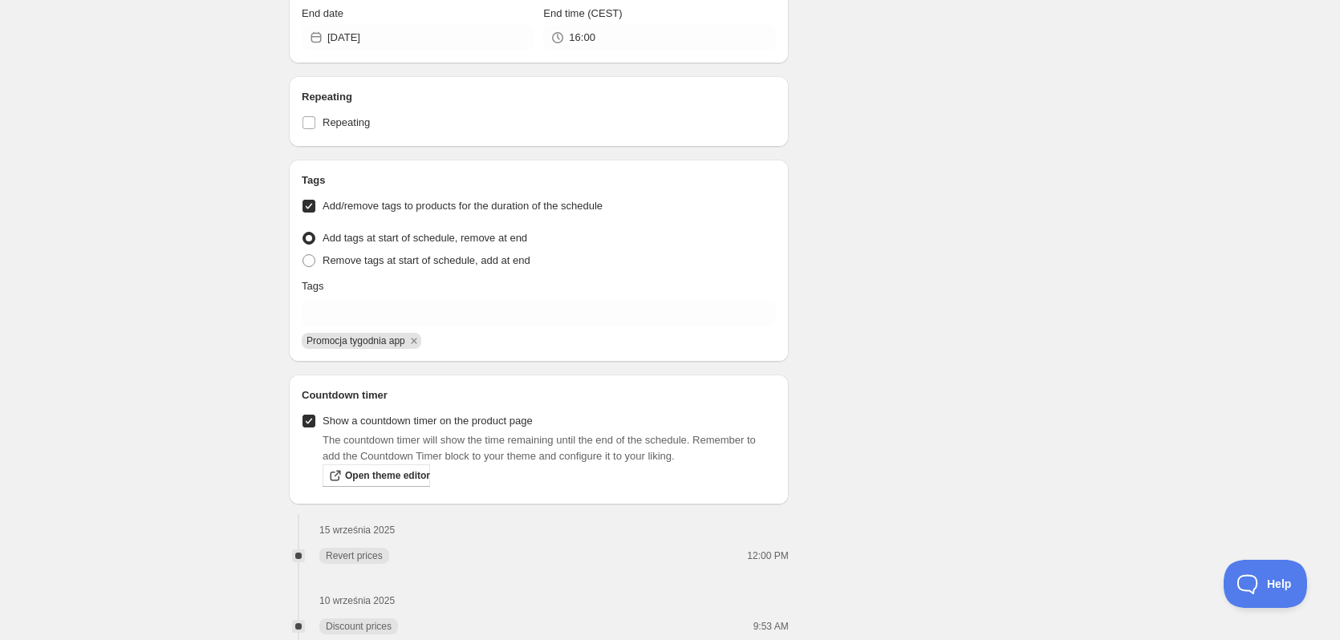
scroll to position [1444, 0]
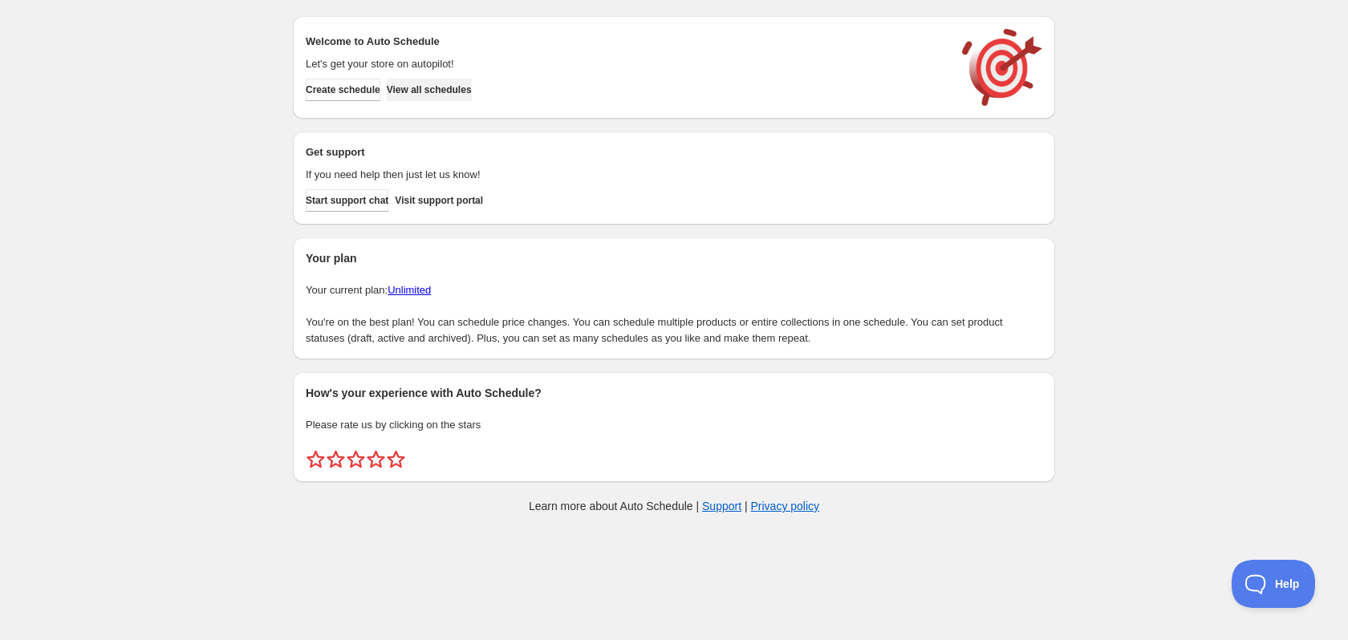
click at [469, 90] on span "View all schedules" at bounding box center [429, 89] width 85 height 13
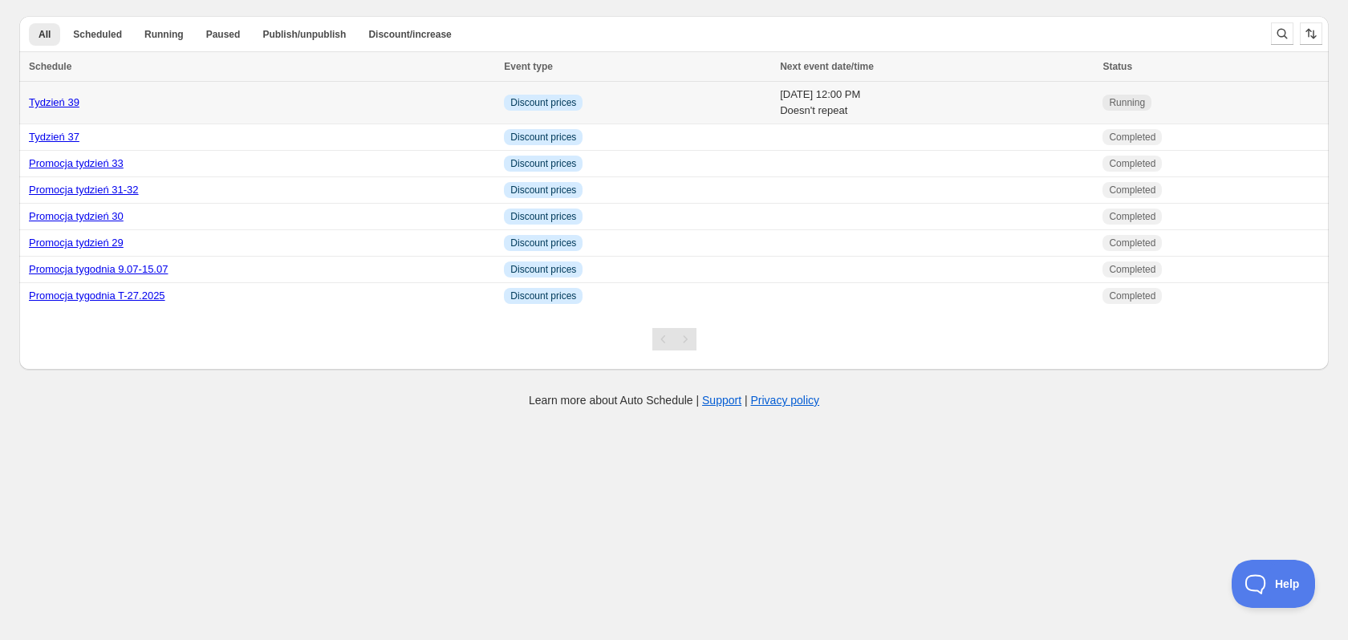
click at [68, 102] on link "Tydzień 39" at bounding box center [54, 102] width 51 height 12
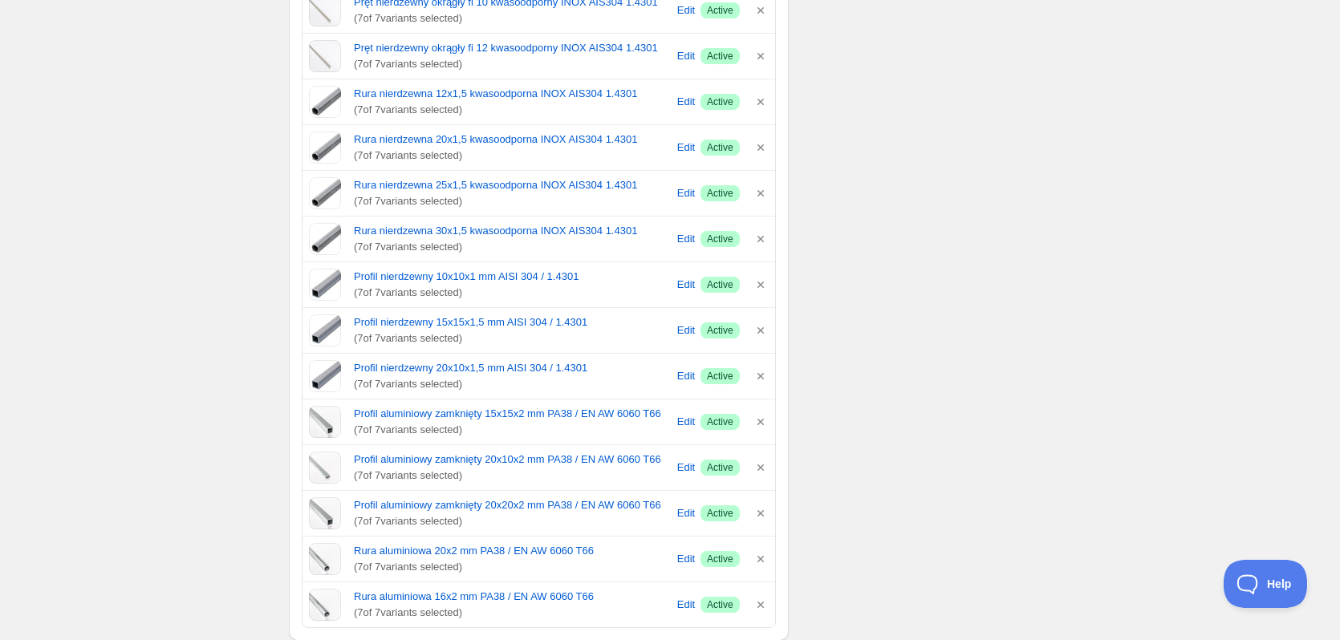
scroll to position [642, 0]
